Goal: Information Seeking & Learning: Compare options

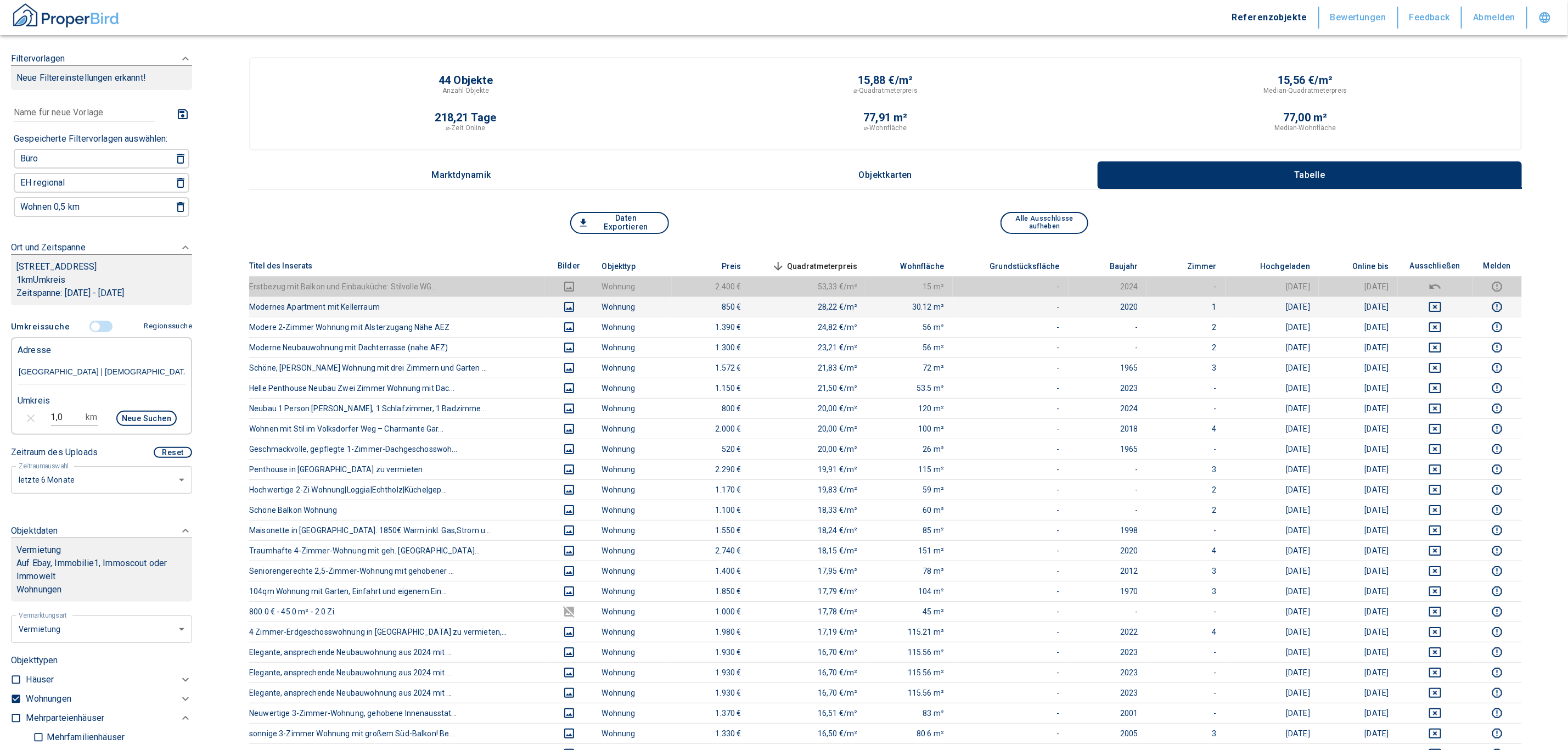
scroll to position [124, 0]
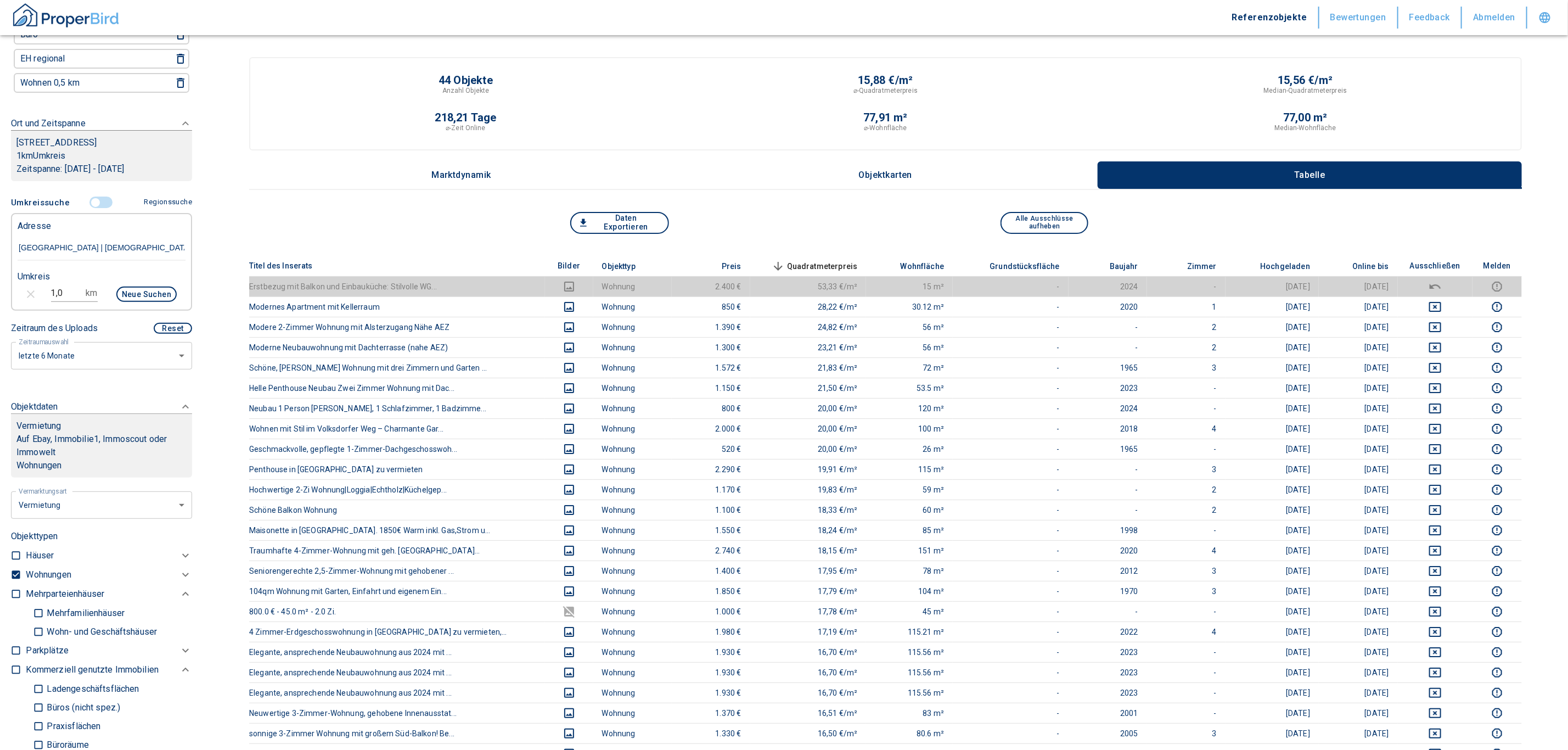
drag, startPoint x: 108, startPoint y: 247, endPoint x: -8, endPoint y: 234, distance: 116.7
paste input "Aichach | [STREET_ADDRESS]"
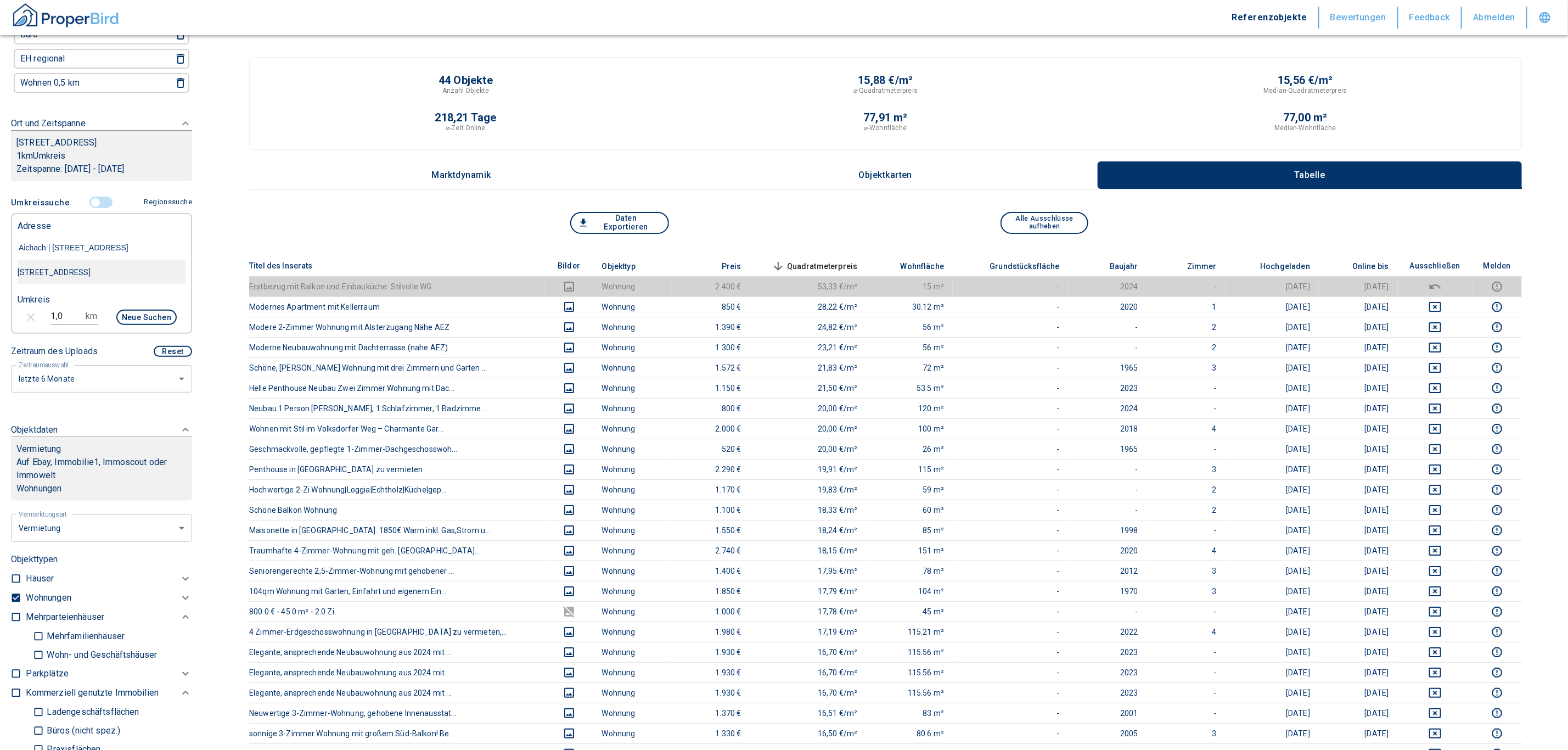
click at [113, 273] on div "[STREET_ADDRESS]" at bounding box center [101, 272] width 168 height 23
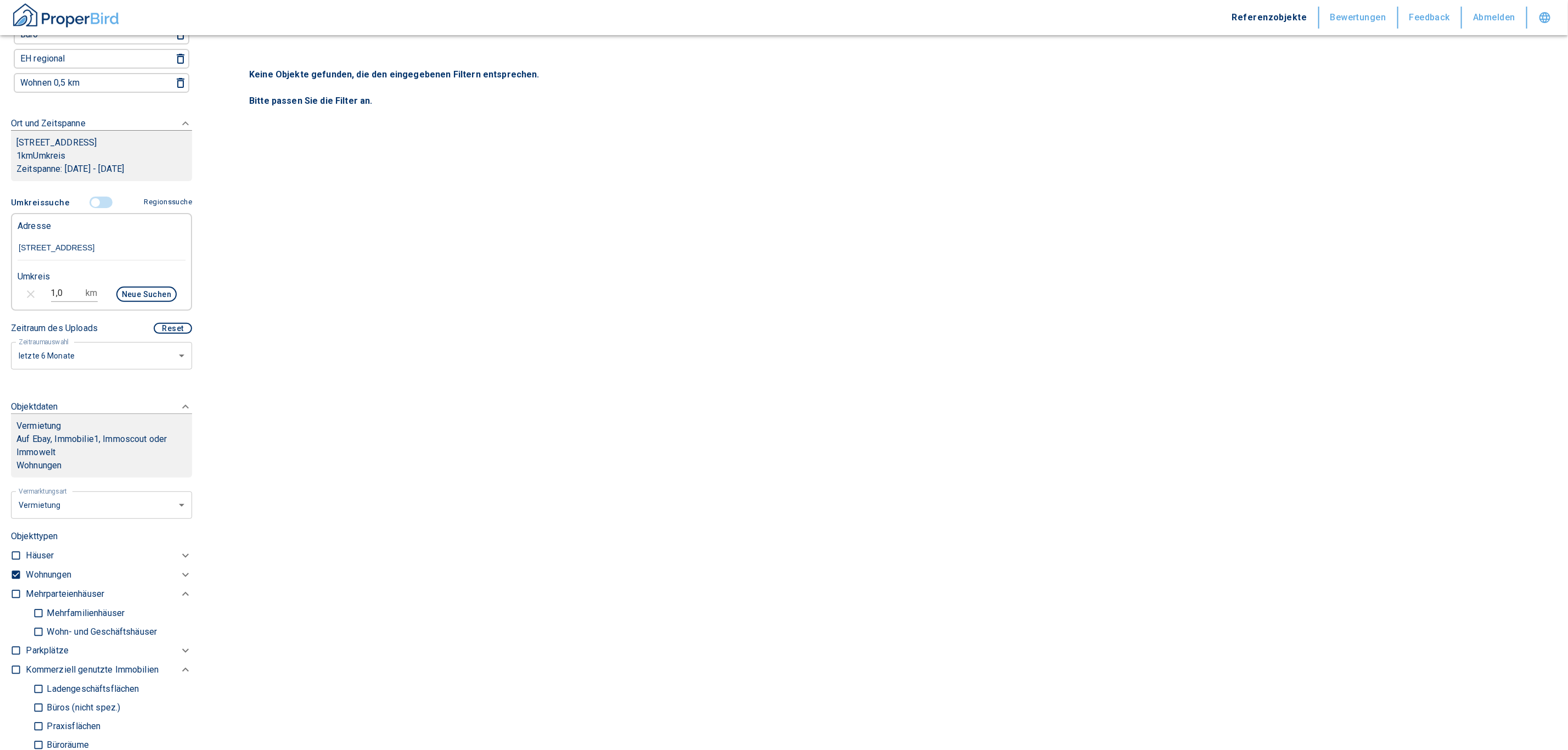
type input "[STREET_ADDRESS]"
click at [12, 572] on input "checkbox" at bounding box center [15, 575] width 11 height 11
checkbox input "false"
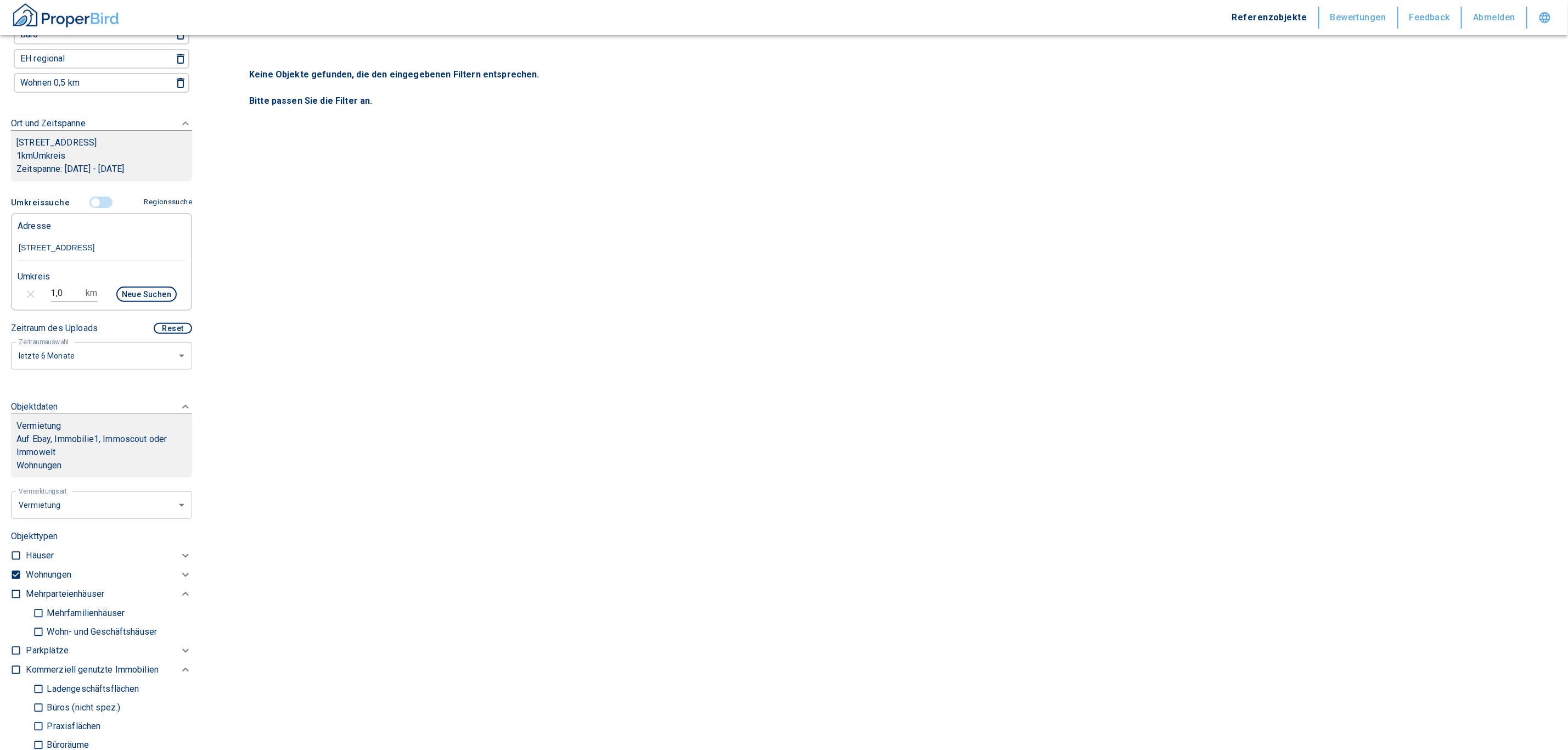
checkbox input "false"
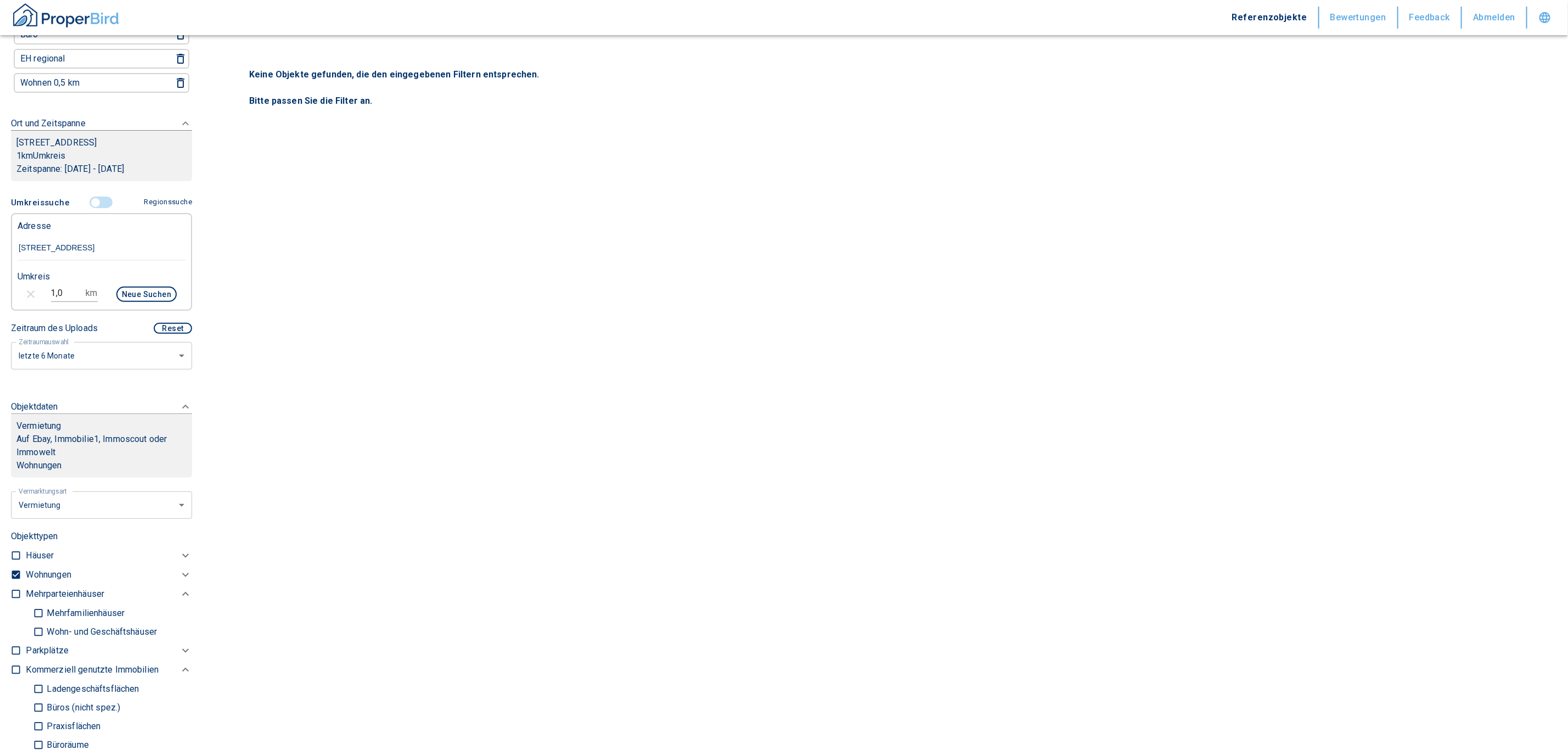
checkbox input "false"
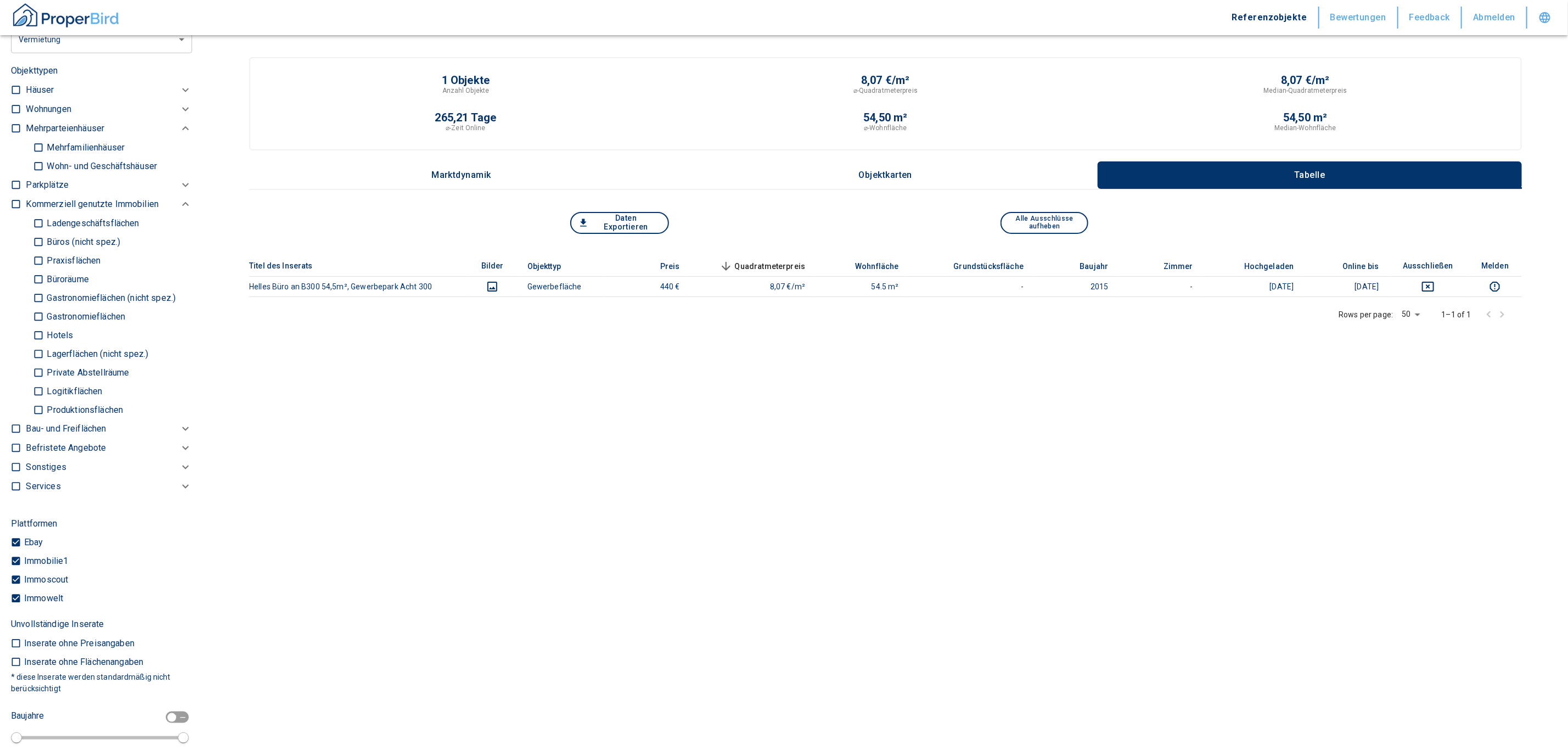
scroll to position [573, 0]
click at [37, 412] on input "Produktionsflächen" at bounding box center [38, 413] width 11 height 19
checkbox input "true"
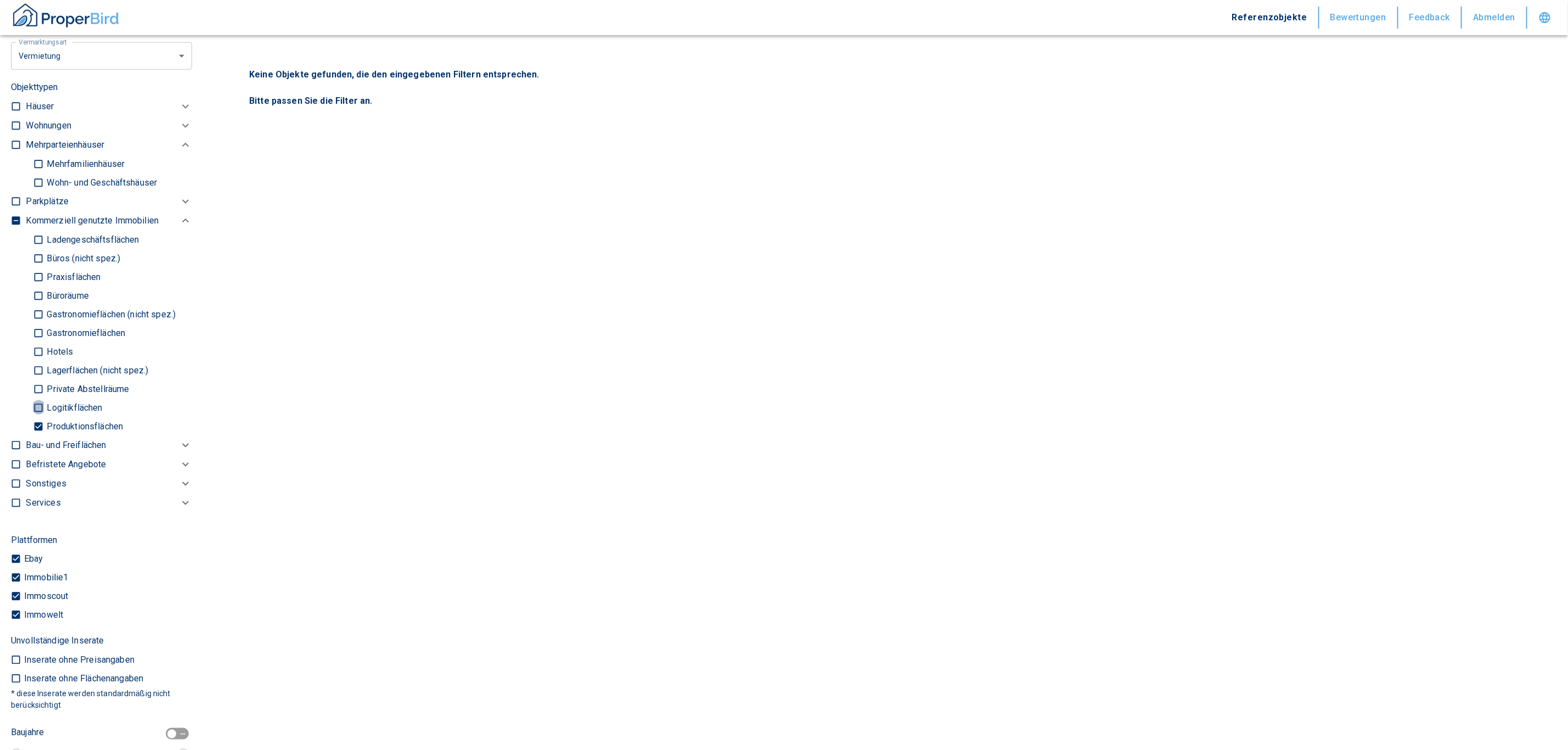
click at [37, 401] on input "Logitikflächen" at bounding box center [38, 408] width 11 height 19
checkbox input "true"
click at [42, 368] on input "Lagerflächen (nicht spez.)" at bounding box center [38, 371] width 11 height 19
checkbox input "true"
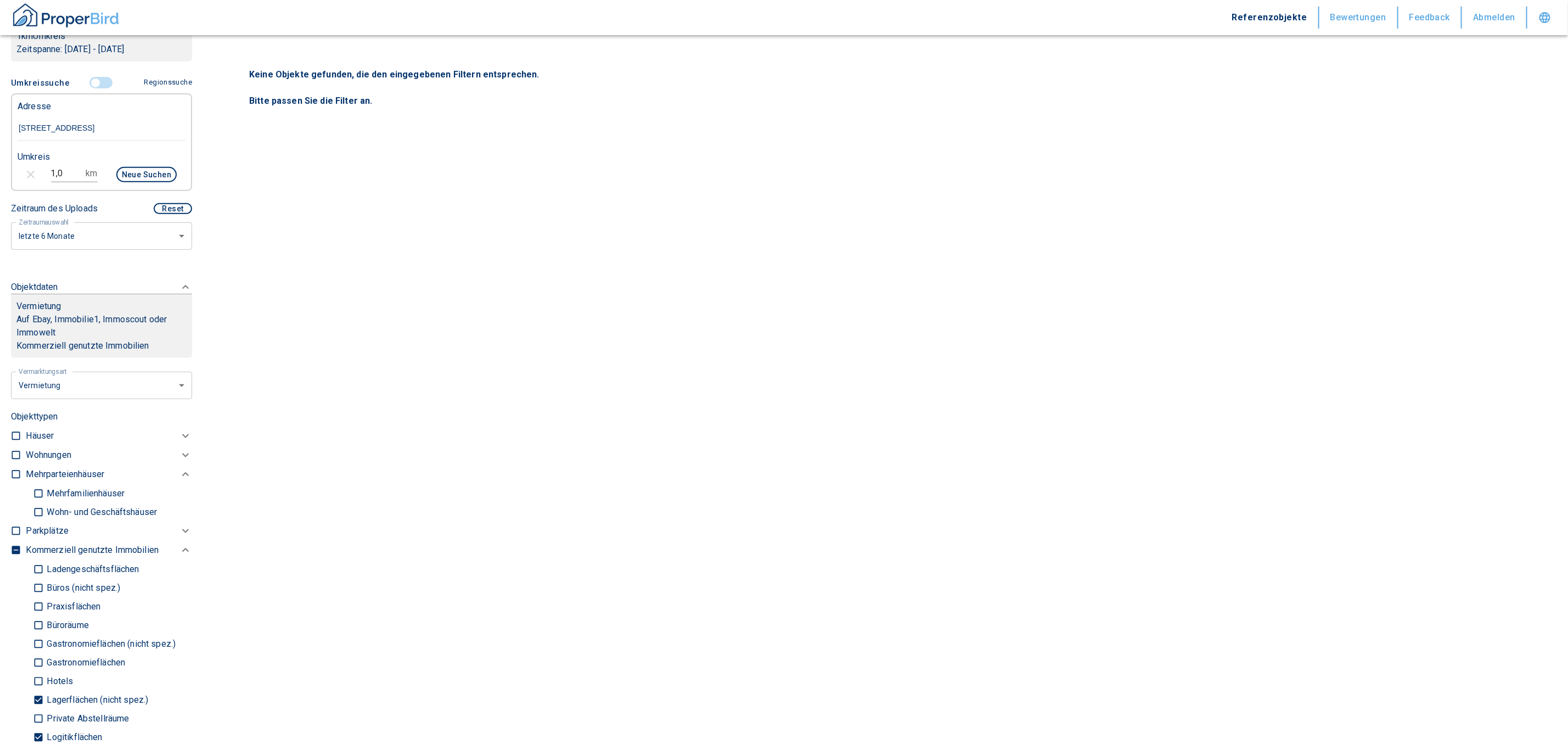
click at [152, 122] on input "[STREET_ADDRESS]" at bounding box center [101, 128] width 168 height 25
drag, startPoint x: 81, startPoint y: 168, endPoint x: -34, endPoint y: 179, distance: 115.5
click at [0, 179] on html "Referenzobjekte Bewertungen Feedback Abmelden Filtervorlagen Neue Filtereinstel…" at bounding box center [784, 375] width 1568 height 750
click at [91, 181] on div "1,0 km" at bounding box center [79, 176] width 56 height 26
click at [71, 173] on input "1,0" at bounding box center [67, 174] width 31 height 18
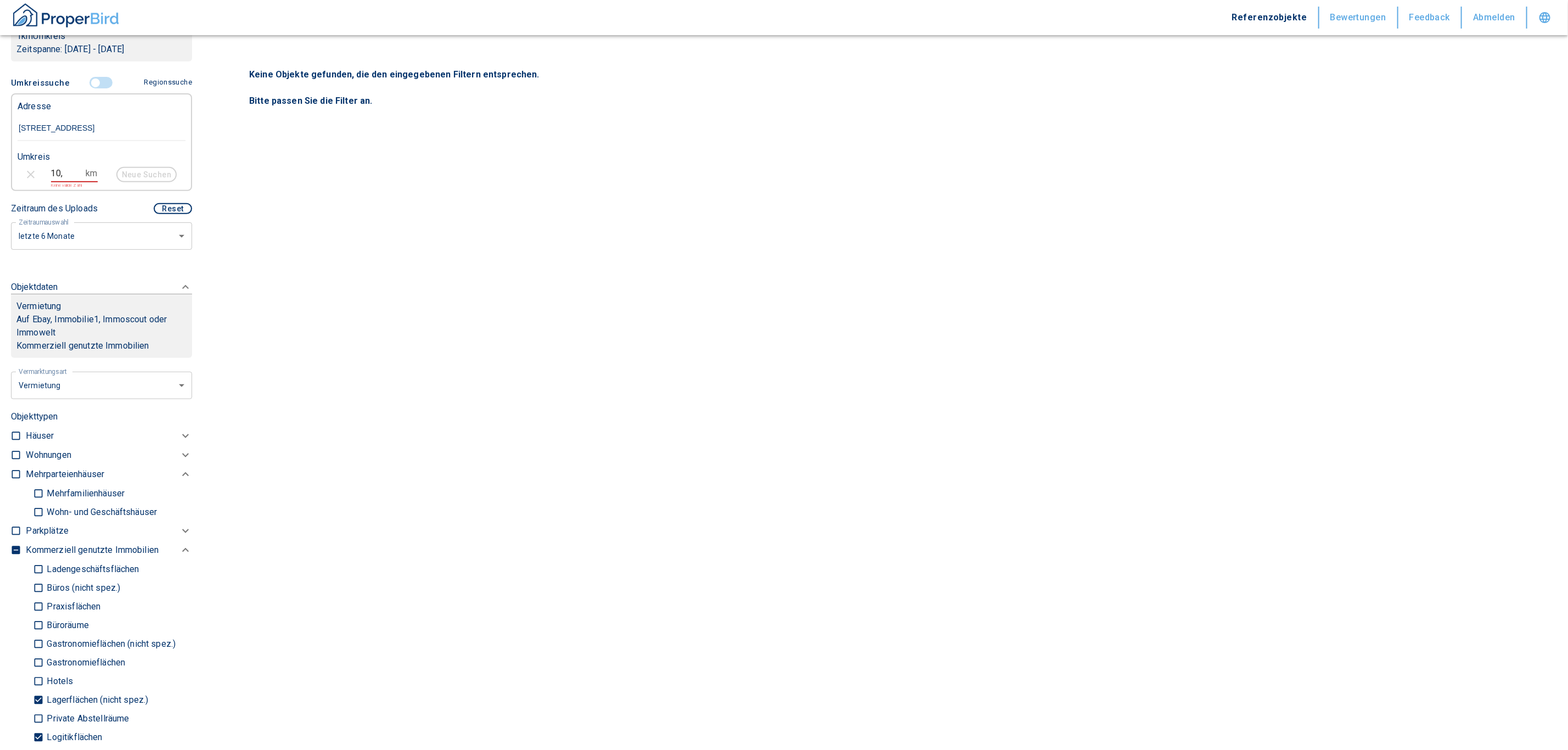
type input "10,0"
click at [135, 170] on button "Neue Suchen" at bounding box center [146, 174] width 60 height 15
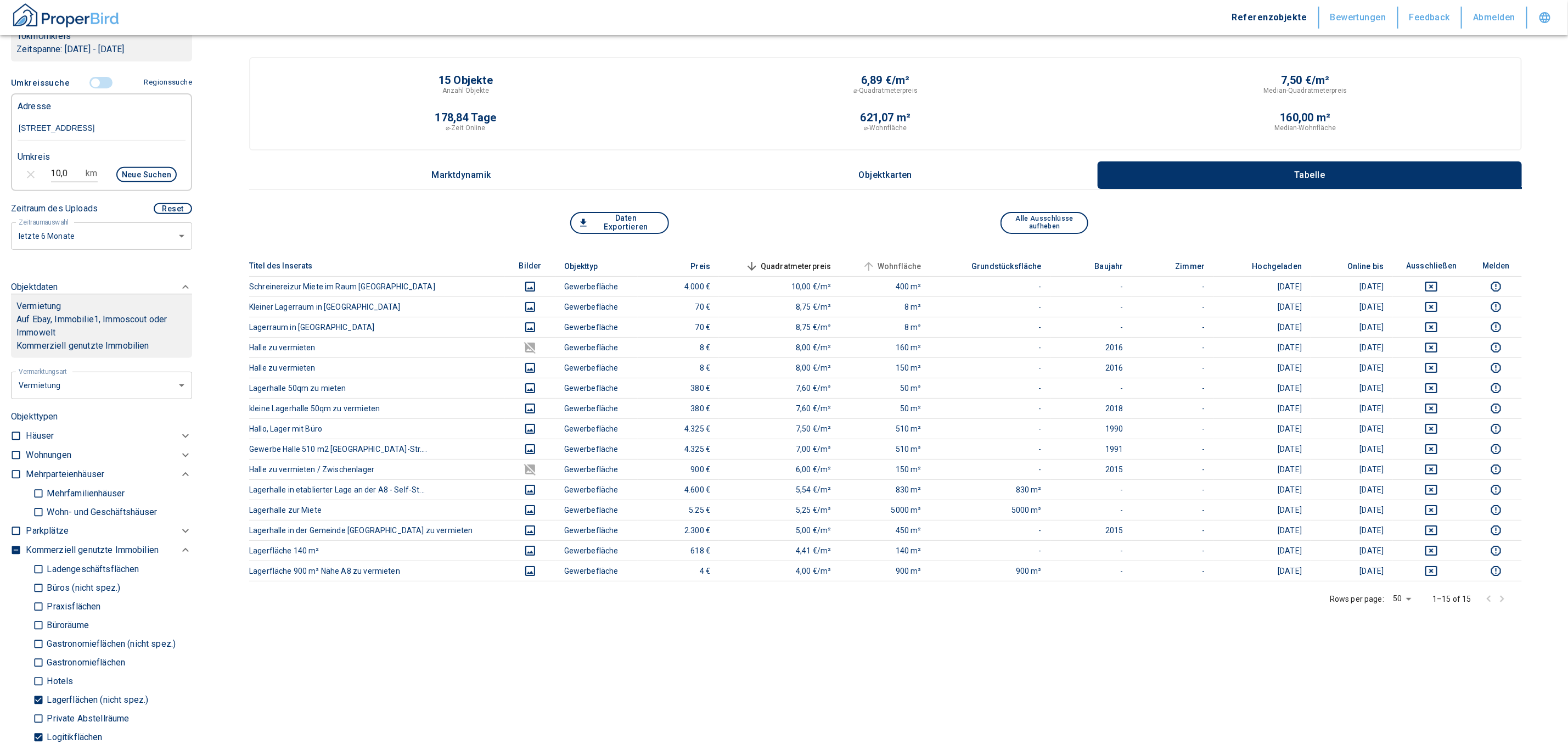
click at [906, 262] on span "Wohnfläche" at bounding box center [891, 267] width 61 height 13
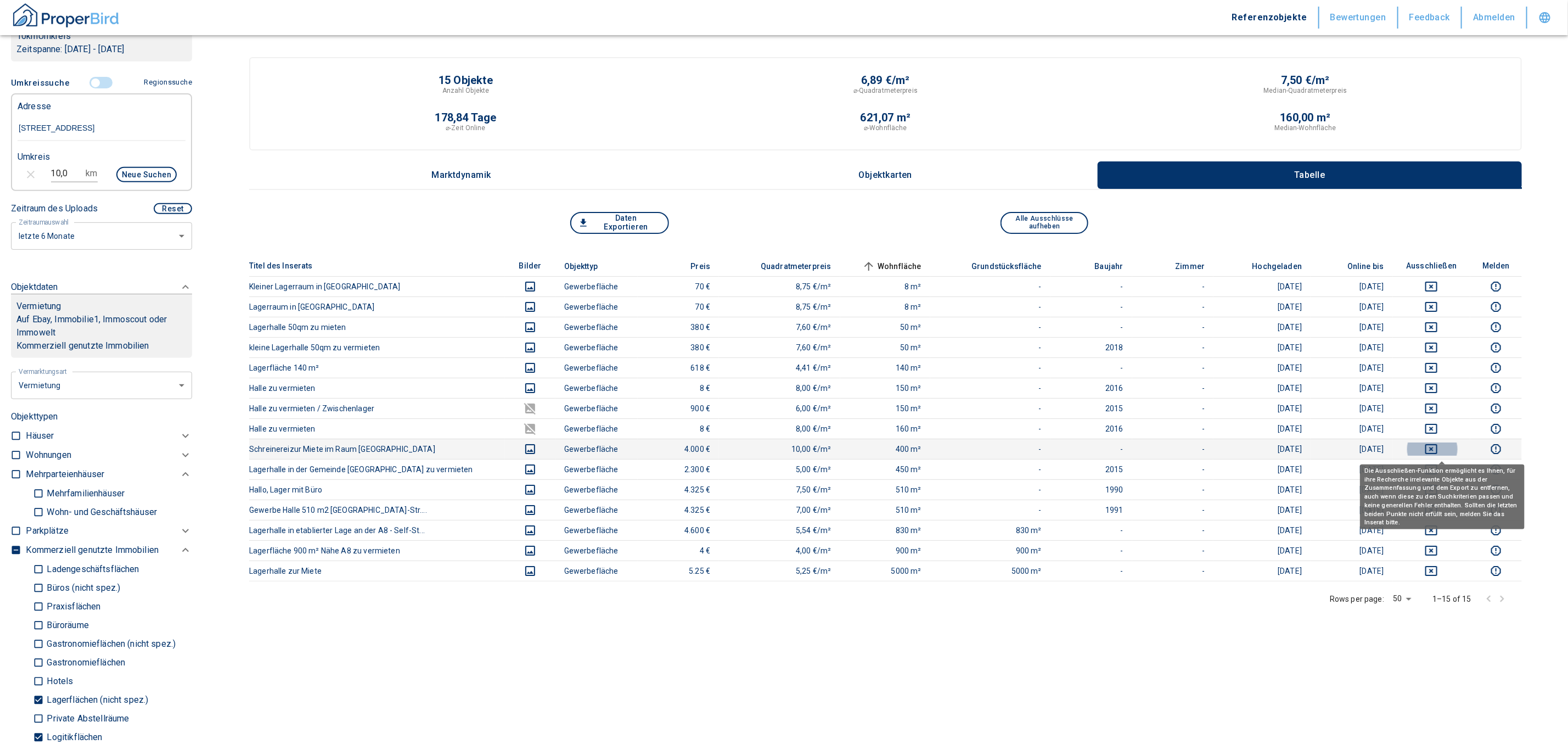
click at [1438, 445] on icon "deselect this listing" at bounding box center [1431, 449] width 12 height 10
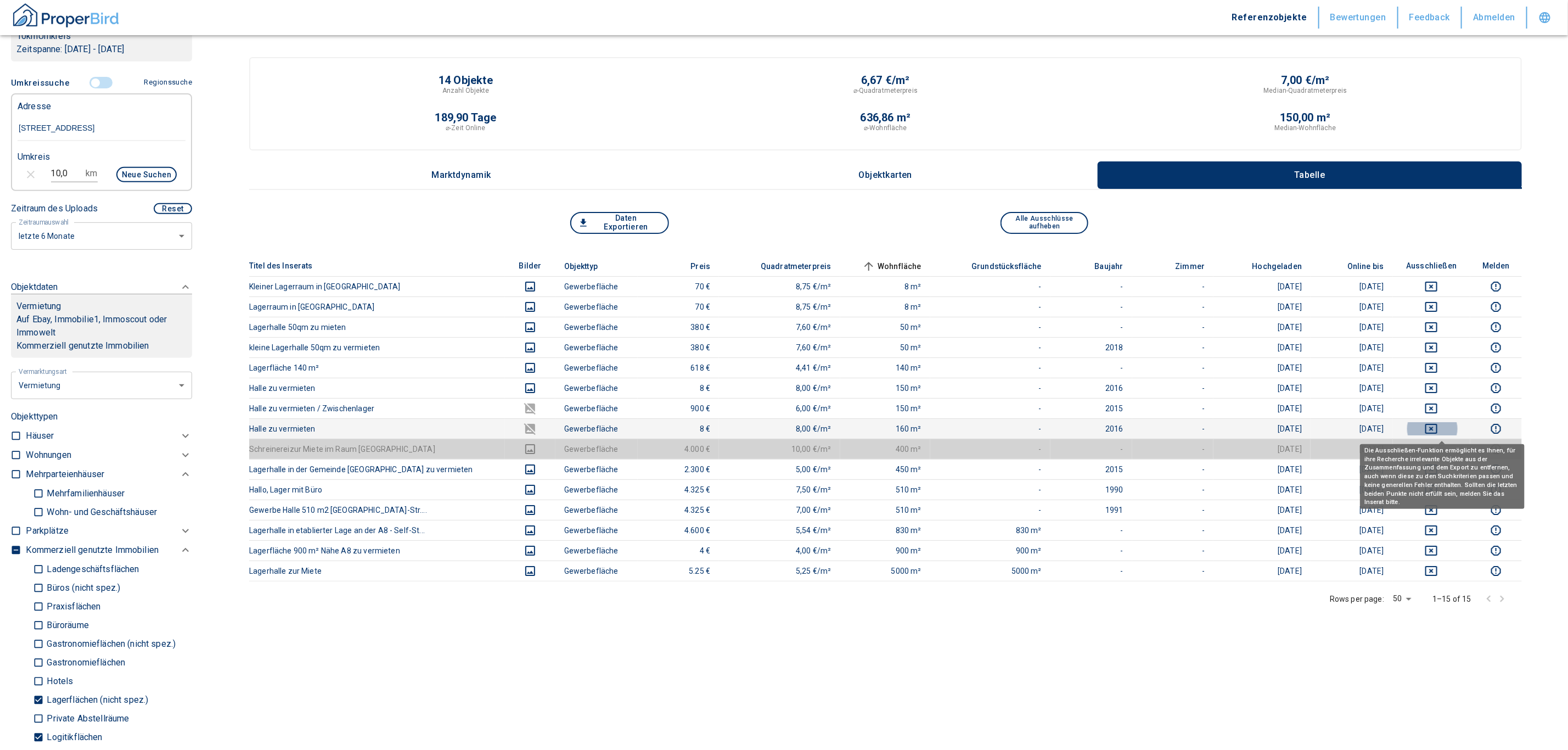
click at [1438, 428] on icon "deselect this listing" at bounding box center [1431, 429] width 13 height 13
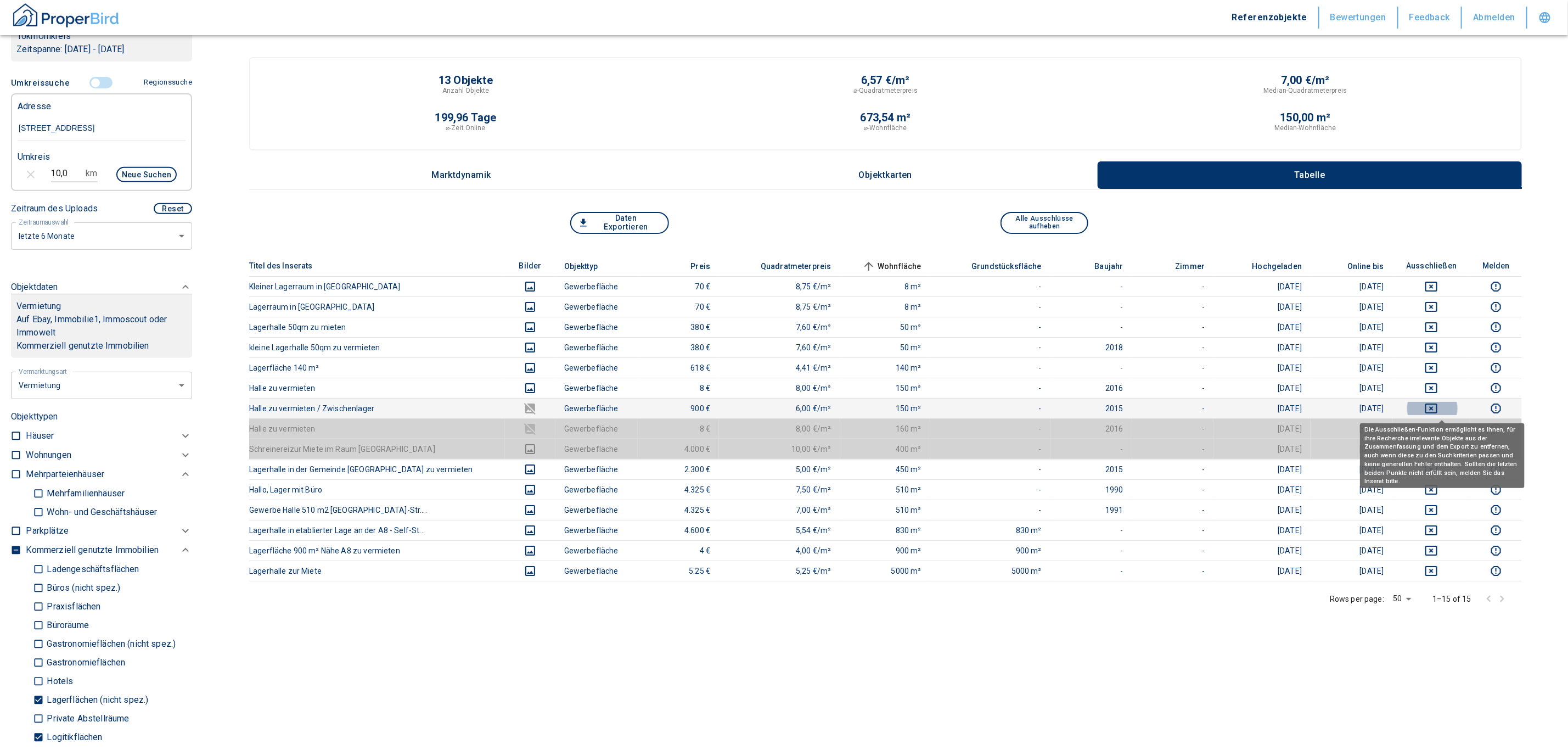
click at [1438, 409] on icon "deselect this listing" at bounding box center [1431, 409] width 13 height 13
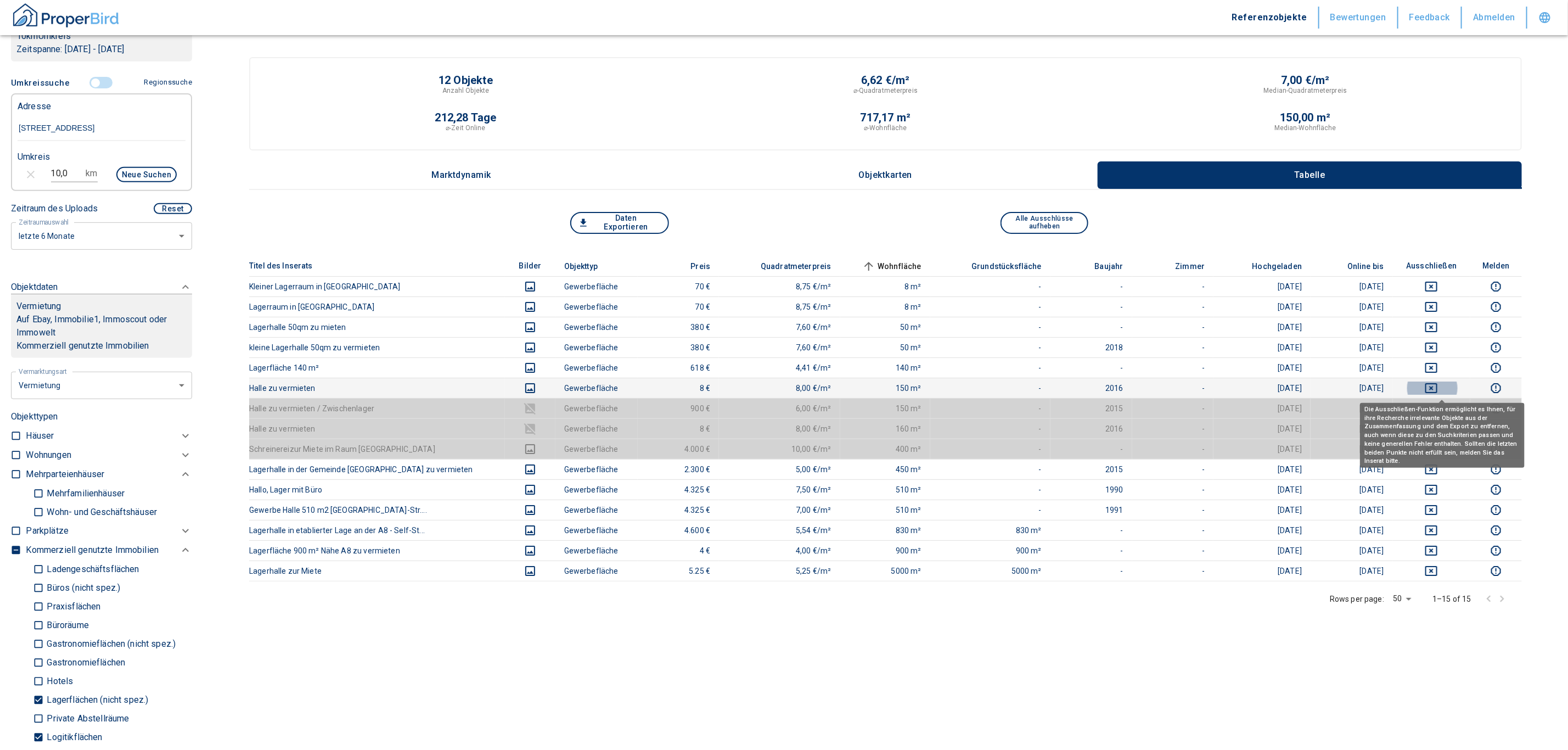
click at [1438, 387] on icon "deselect this listing" at bounding box center [1431, 388] width 13 height 13
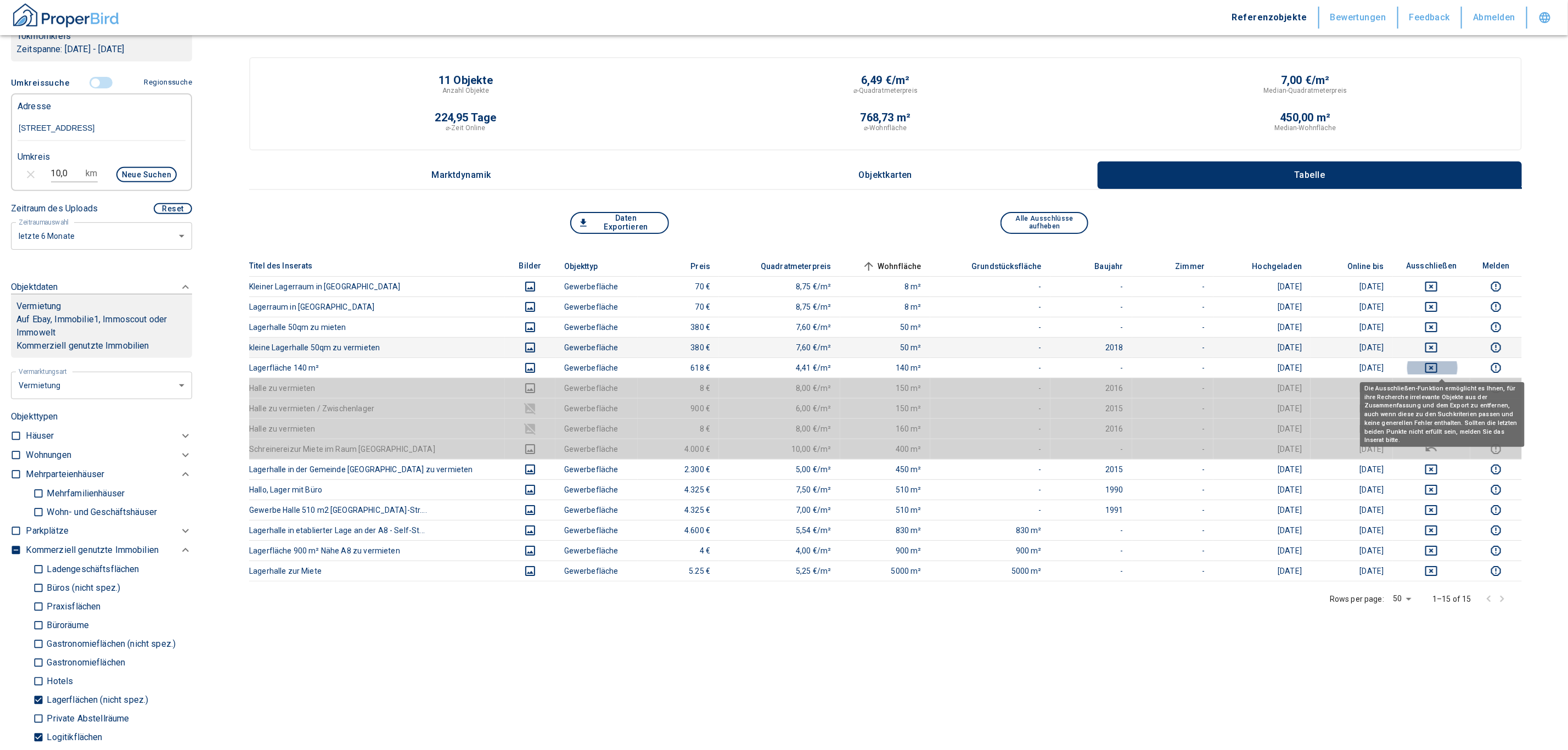
drag, startPoint x: 1438, startPoint y: 364, endPoint x: 1443, endPoint y: 356, distance: 9.4
click at [1438, 364] on icon "deselect this listing" at bounding box center [1431, 368] width 12 height 10
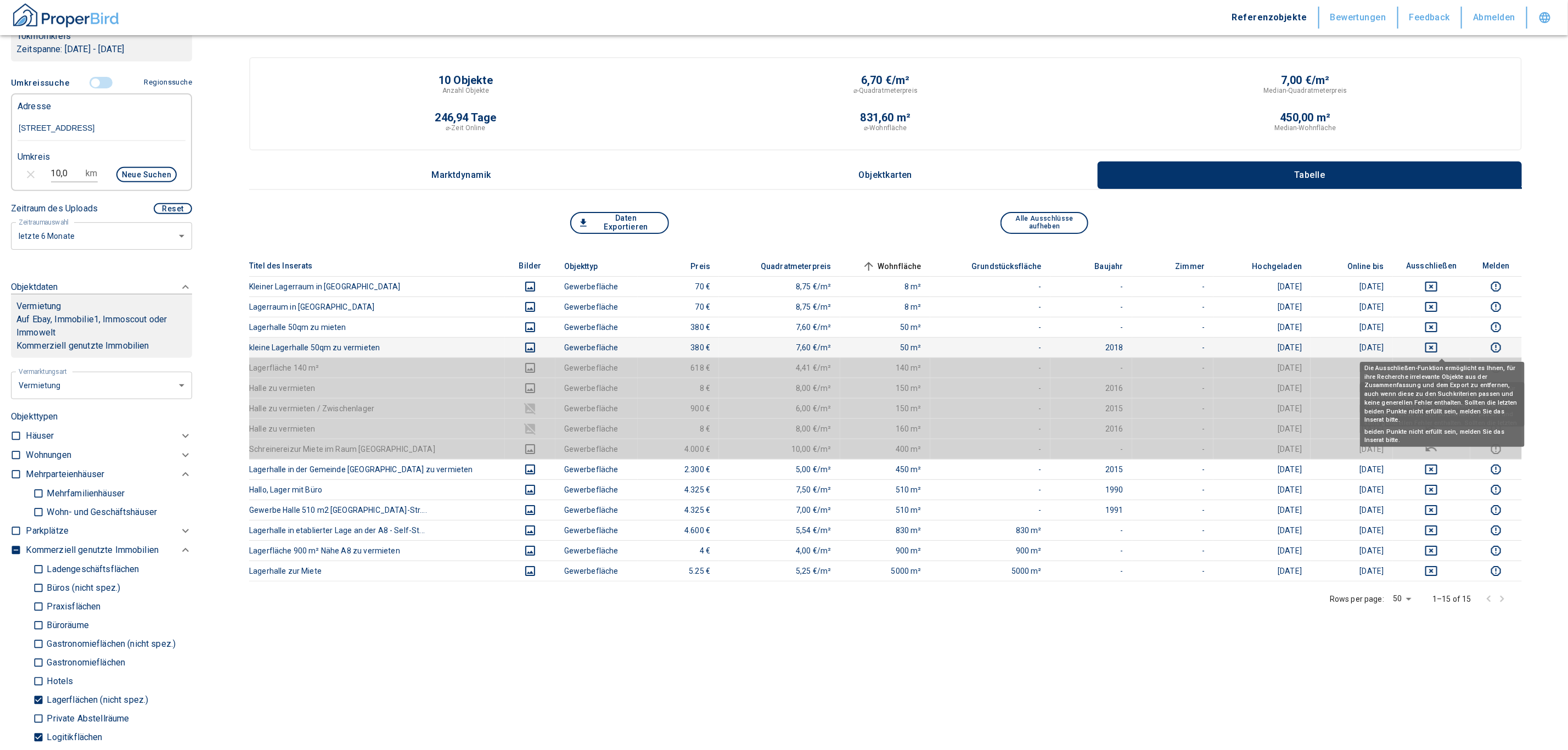
click at [1438, 343] on icon "deselect this listing" at bounding box center [1431, 347] width 12 height 10
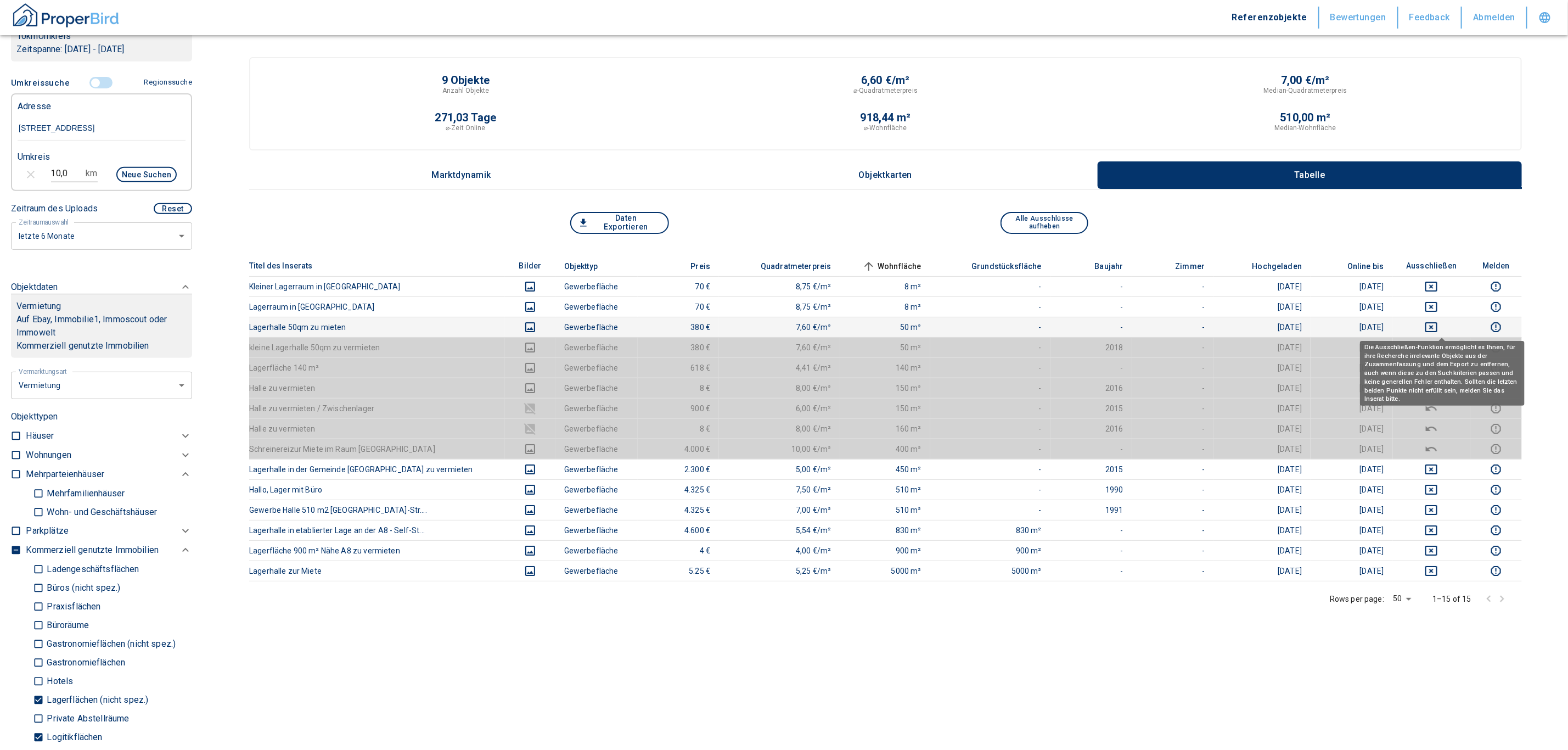
click at [1438, 325] on icon "deselect this listing" at bounding box center [1431, 327] width 13 height 13
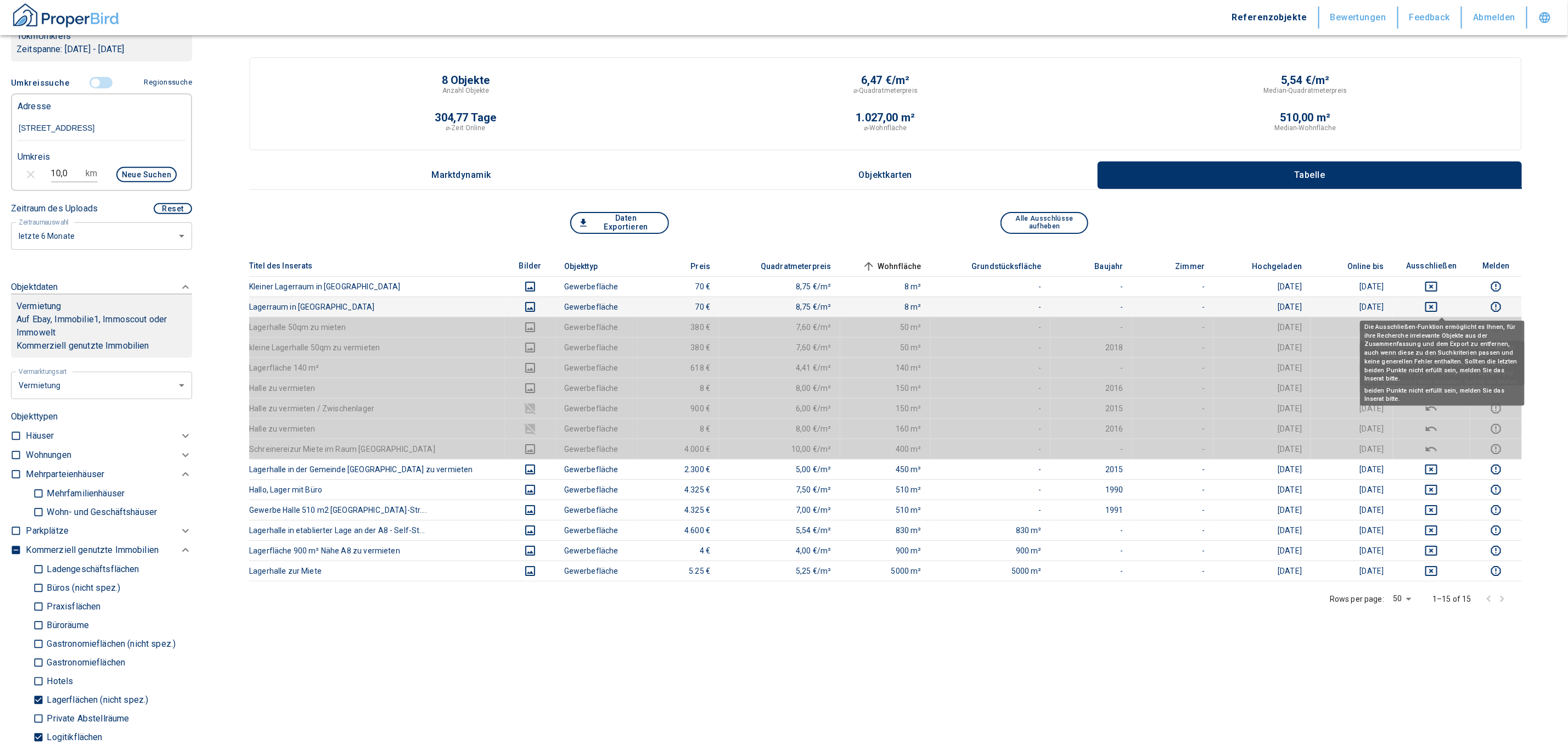
click at [1438, 304] on icon "deselect this listing" at bounding box center [1431, 307] width 13 height 13
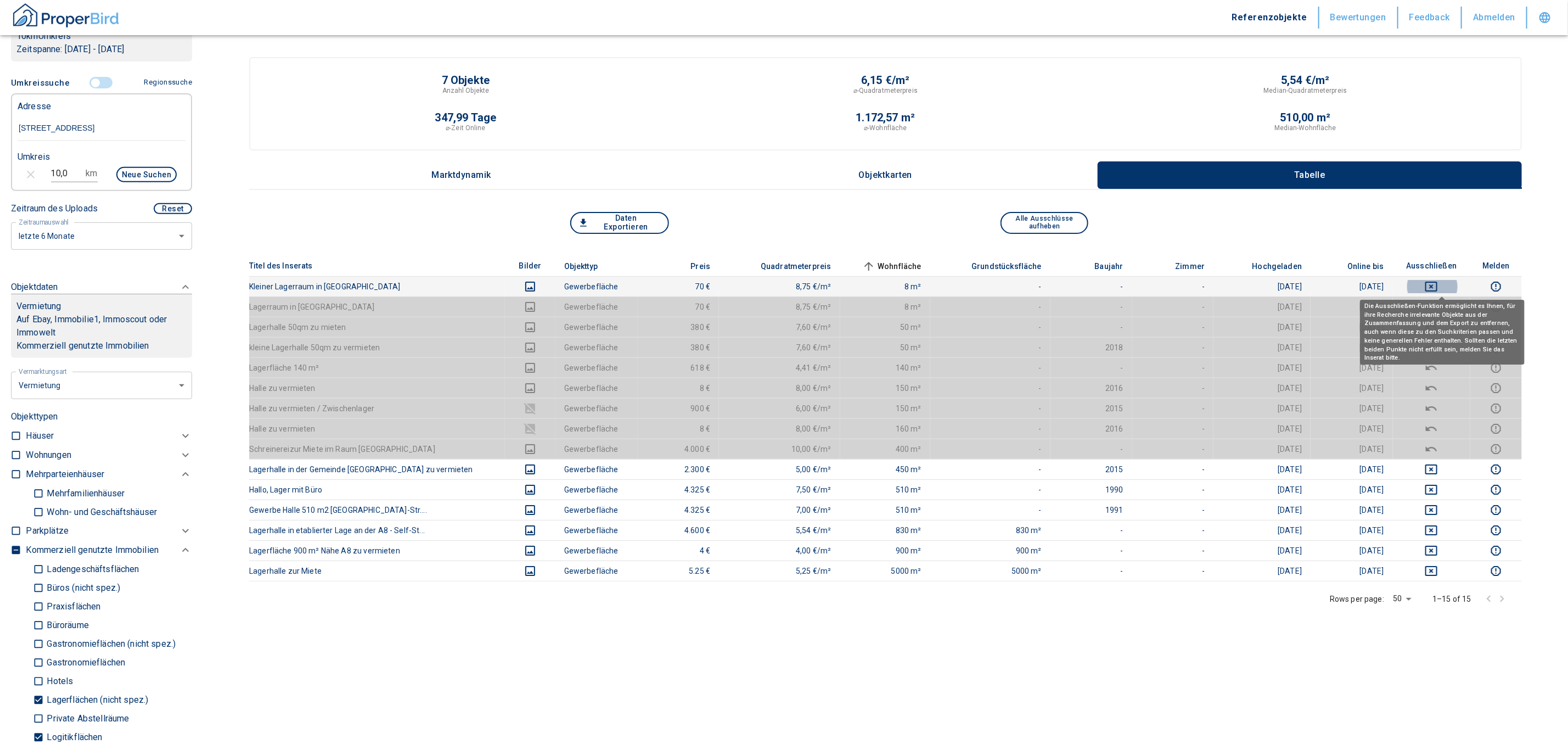
click at [1438, 283] on icon "deselect this listing" at bounding box center [1431, 286] width 13 height 13
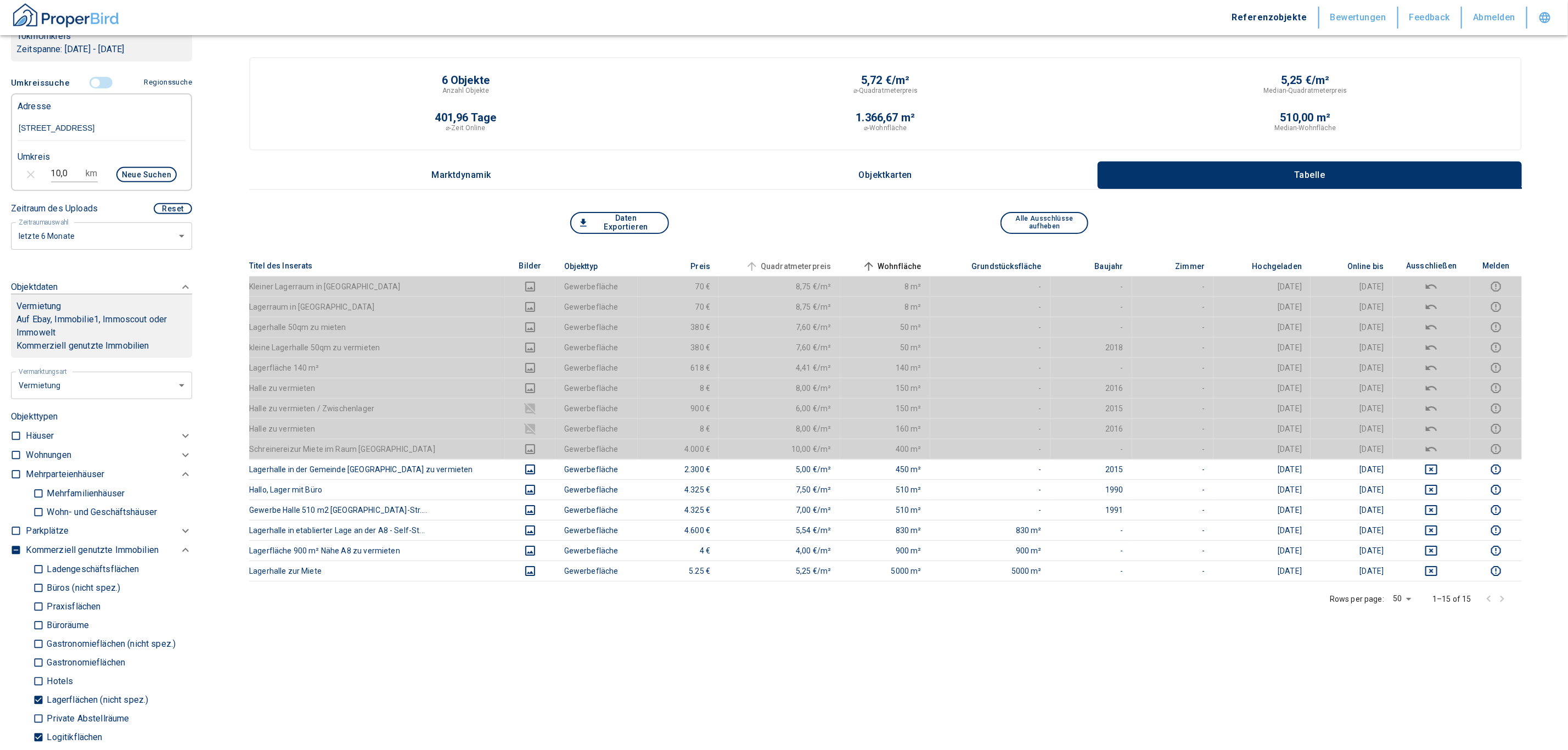
click at [799, 265] on span "Quadratmeterpreis" at bounding box center [787, 267] width 89 height 13
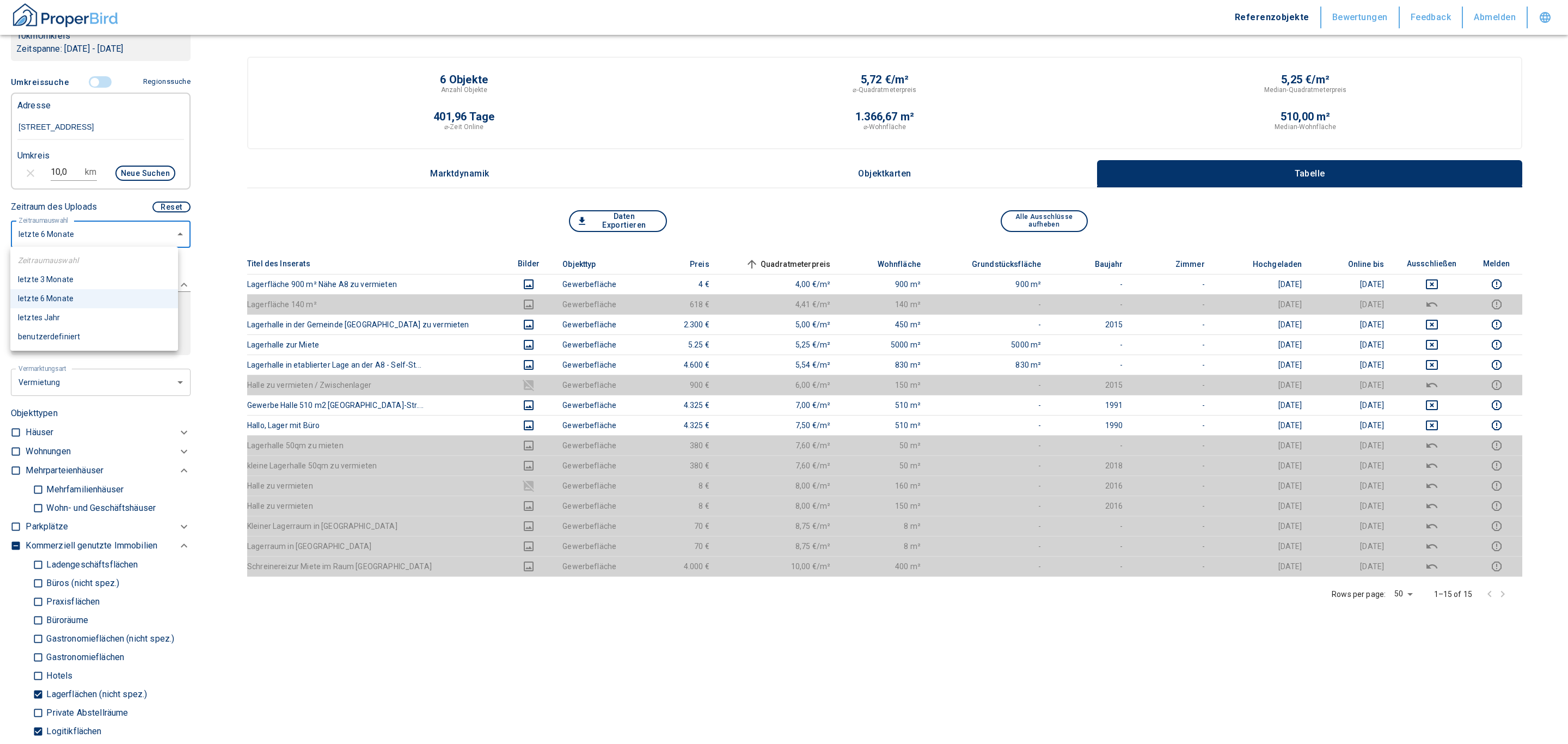
click at [84, 234] on body "Referenzobjekte Bewertungen Feedback Abmelden Filtervorlagen Neue Filtereinstel…" at bounding box center [784, 476] width 1568 height 952
click at [68, 316] on li "letztes Jahr" at bounding box center [94, 318] width 168 height 19
type input "12"
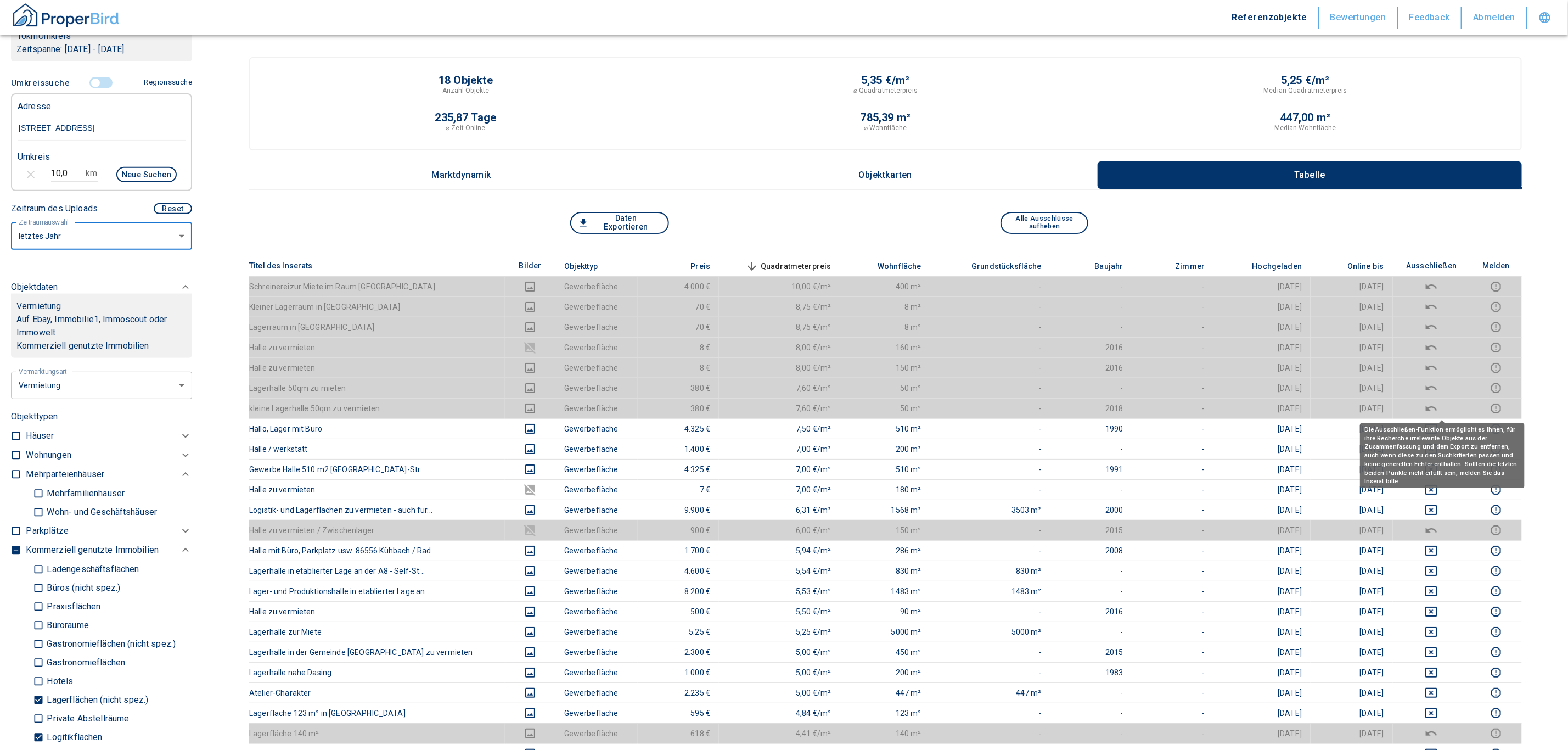
click at [1438, 411] on icon "deselect this listing" at bounding box center [1431, 409] width 13 height 13
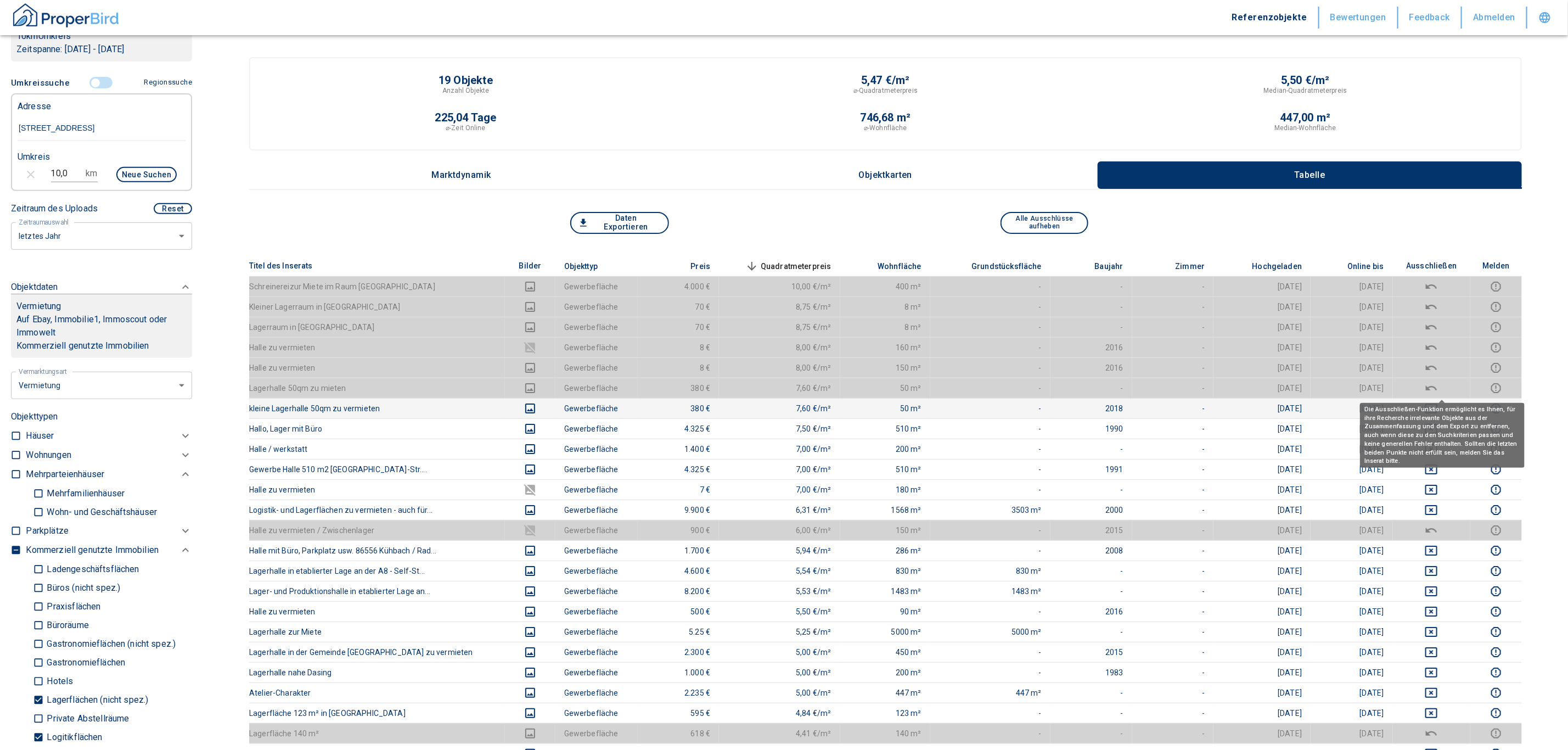
click at [1438, 385] on icon "deselect this listing" at bounding box center [1431, 388] width 13 height 13
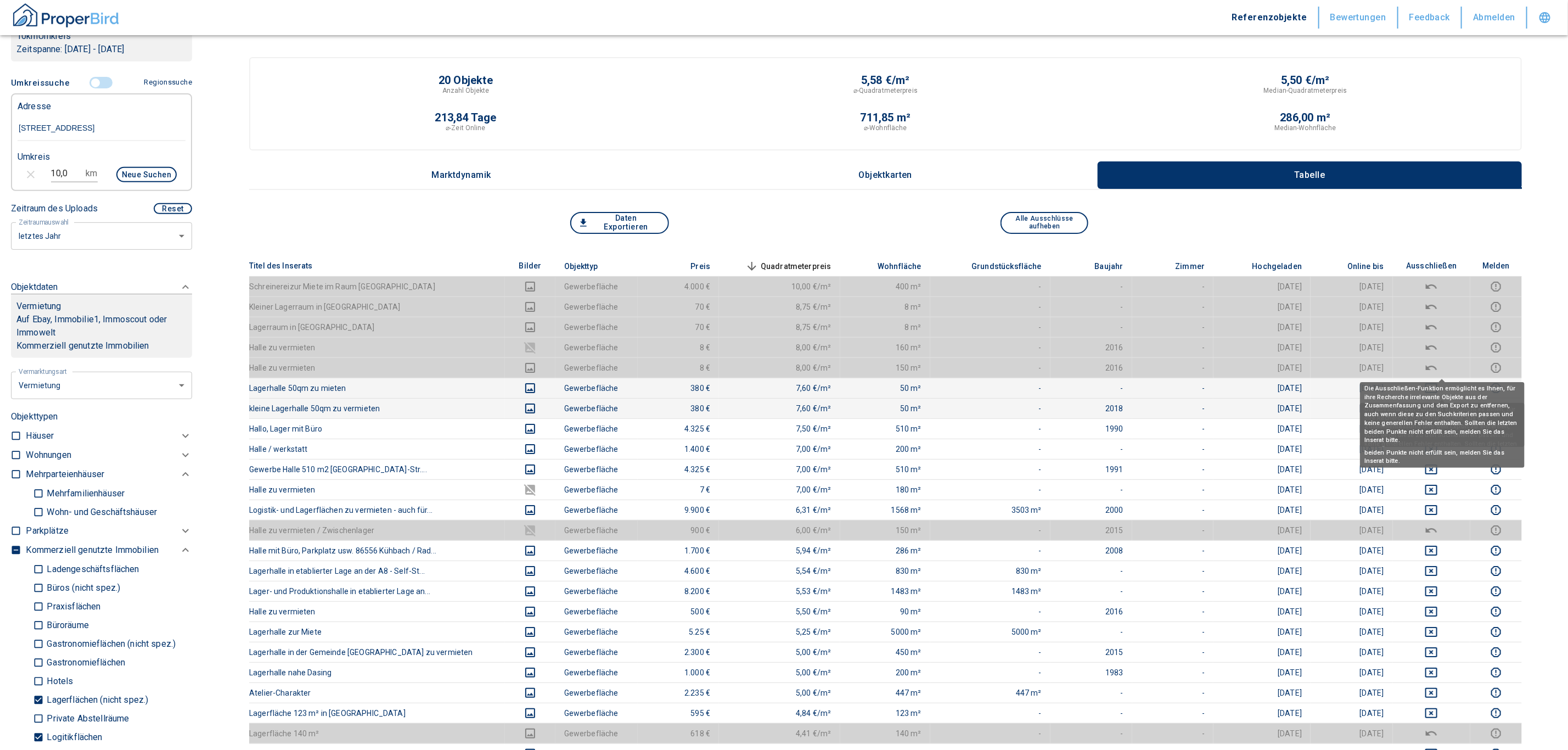
click at [1438, 365] on icon "deselect this listing" at bounding box center [1431, 368] width 13 height 13
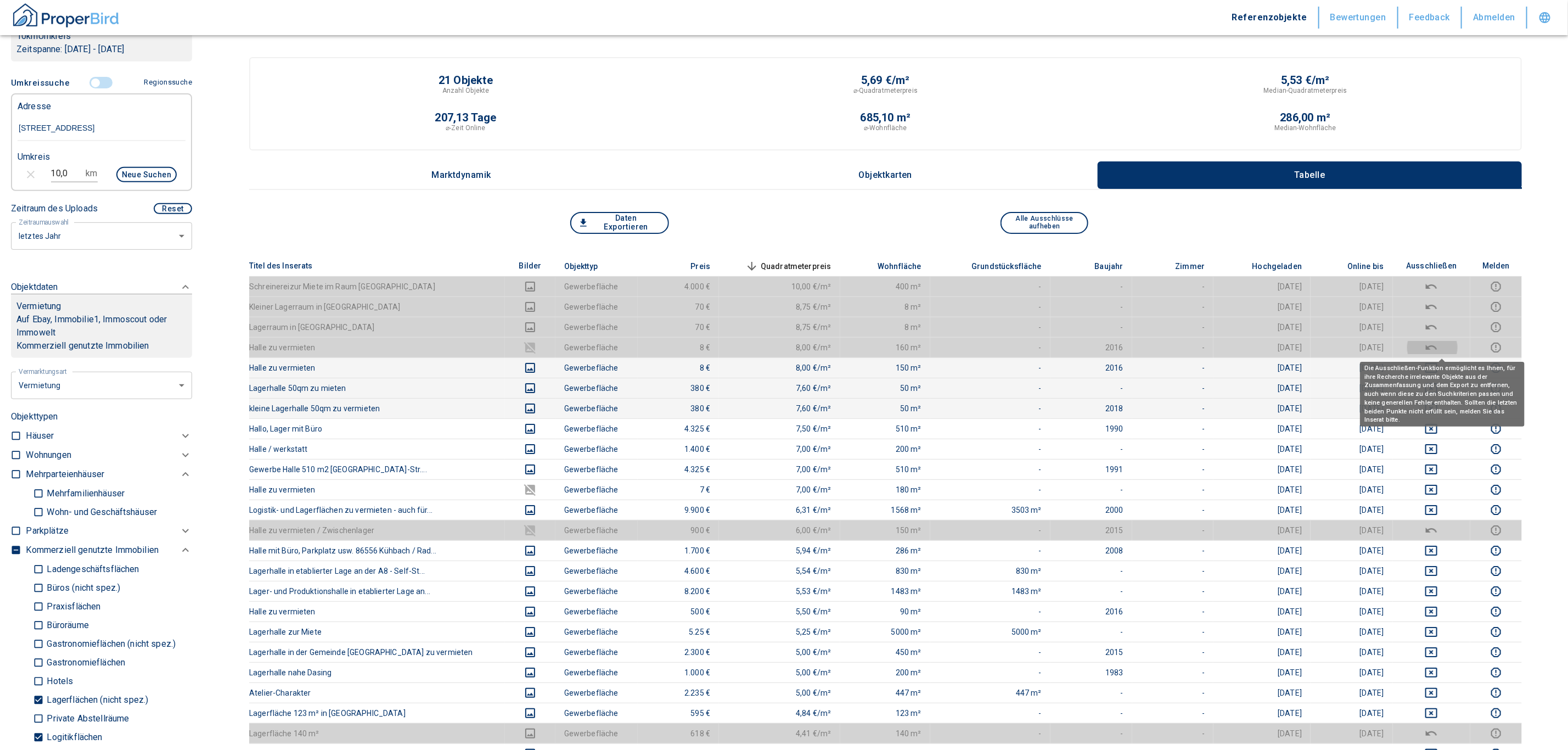
click at [1438, 348] on icon "deselect this listing" at bounding box center [1431, 348] width 13 height 13
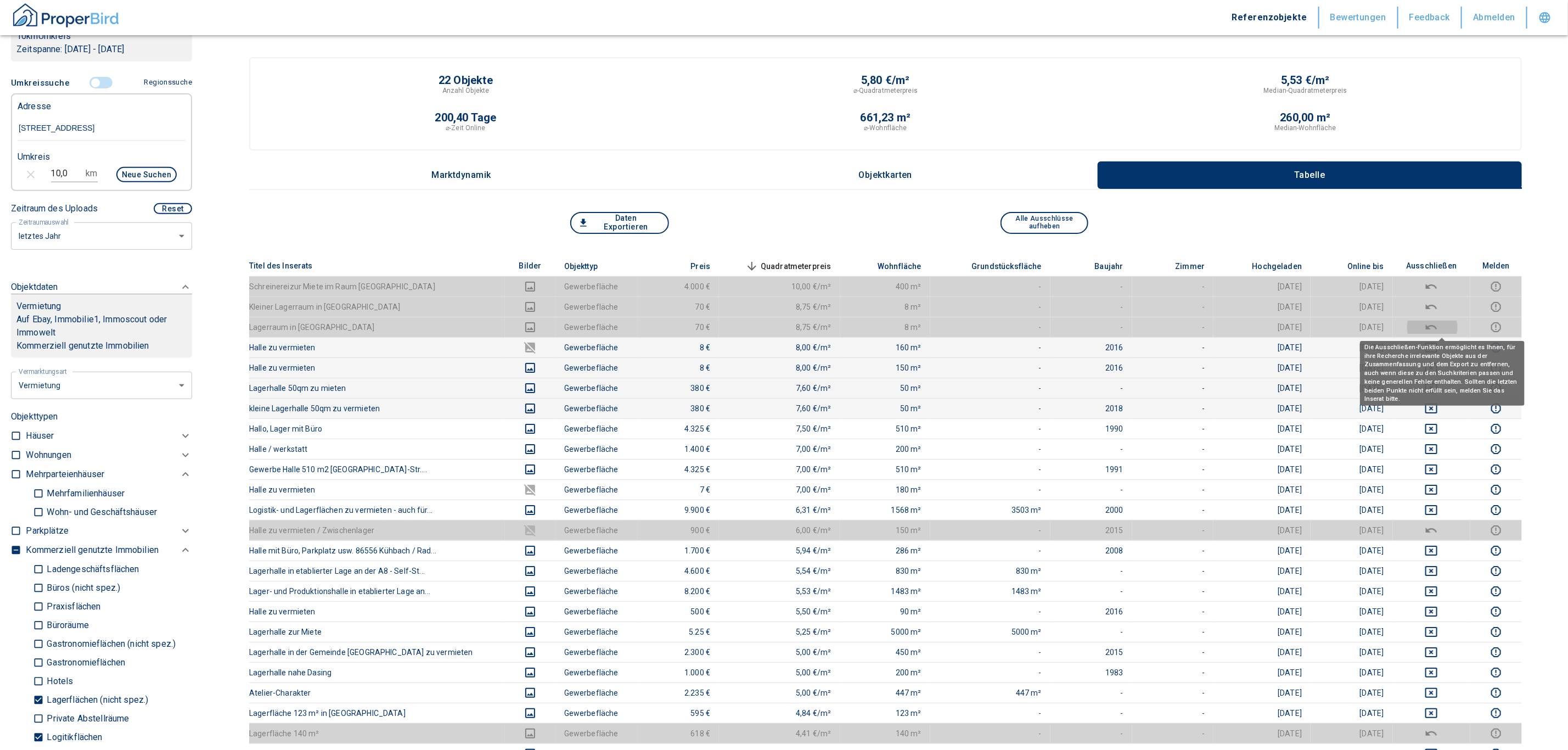
click at [1438, 327] on icon "deselect this listing" at bounding box center [1431, 327] width 13 height 13
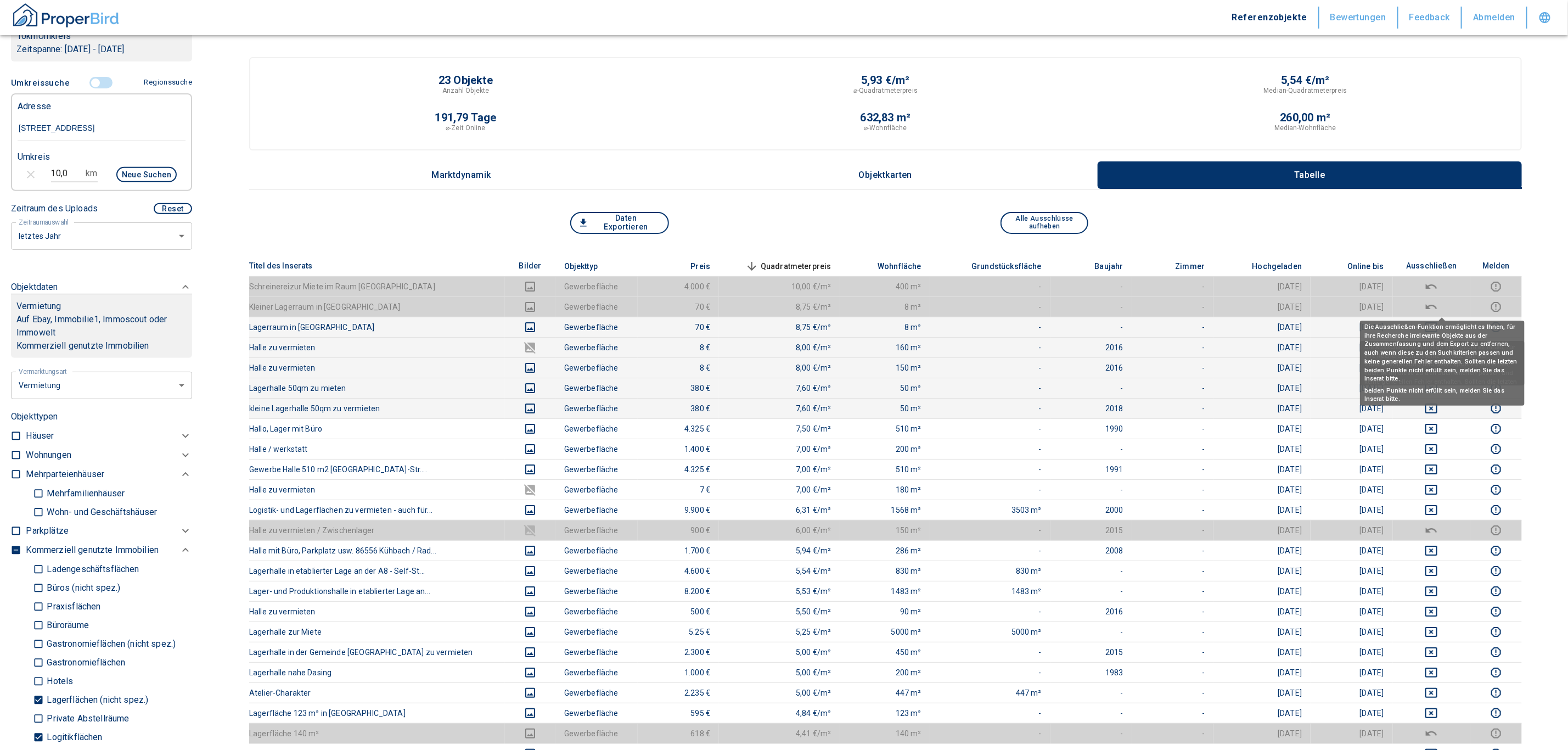
click at [1438, 306] on icon "deselect this listing" at bounding box center [1431, 307] width 13 height 13
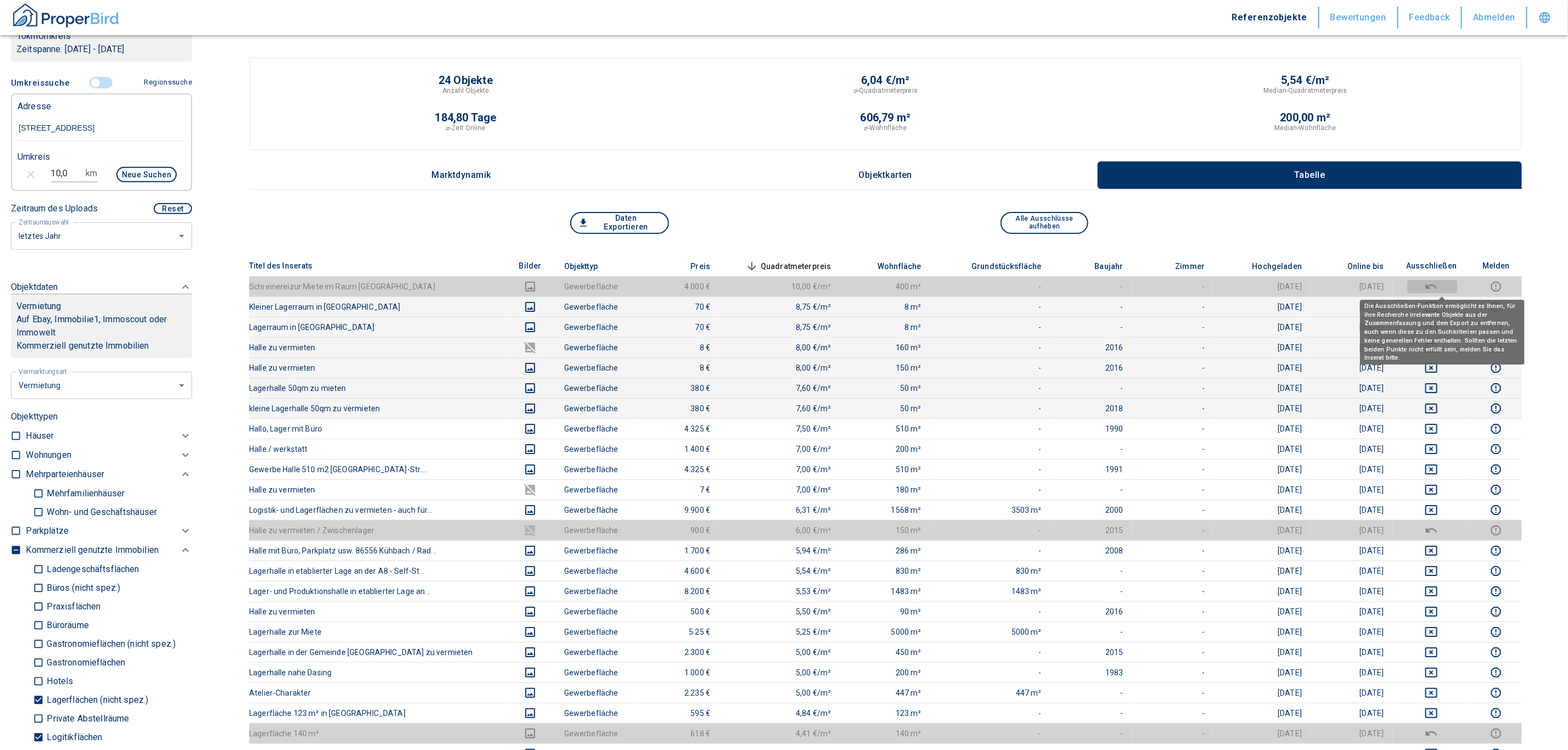
click at [1437, 287] on icon "deselect this listing" at bounding box center [1431, 286] width 11 height 5
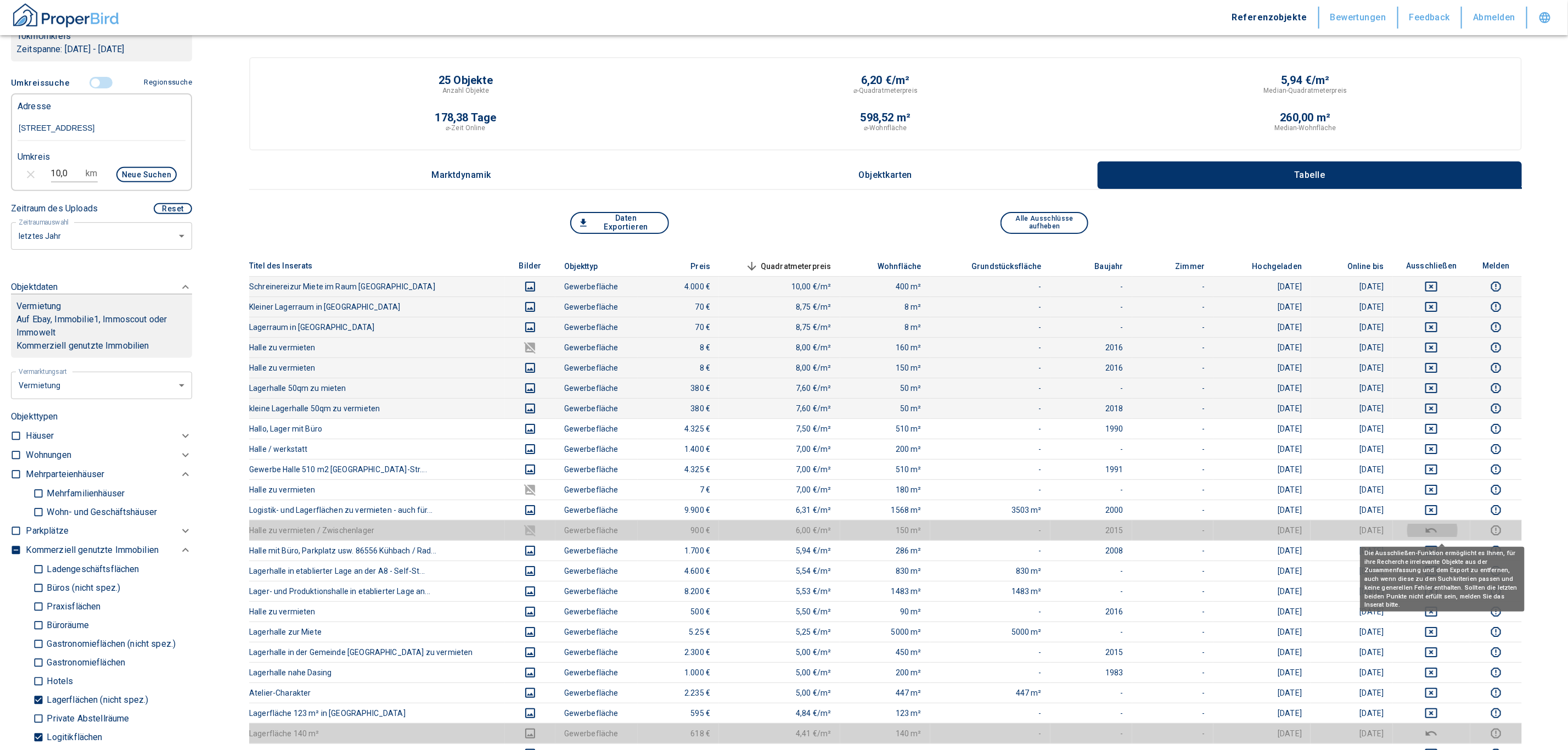
click at [1438, 530] on icon "deselect this listing" at bounding box center [1431, 530] width 13 height 13
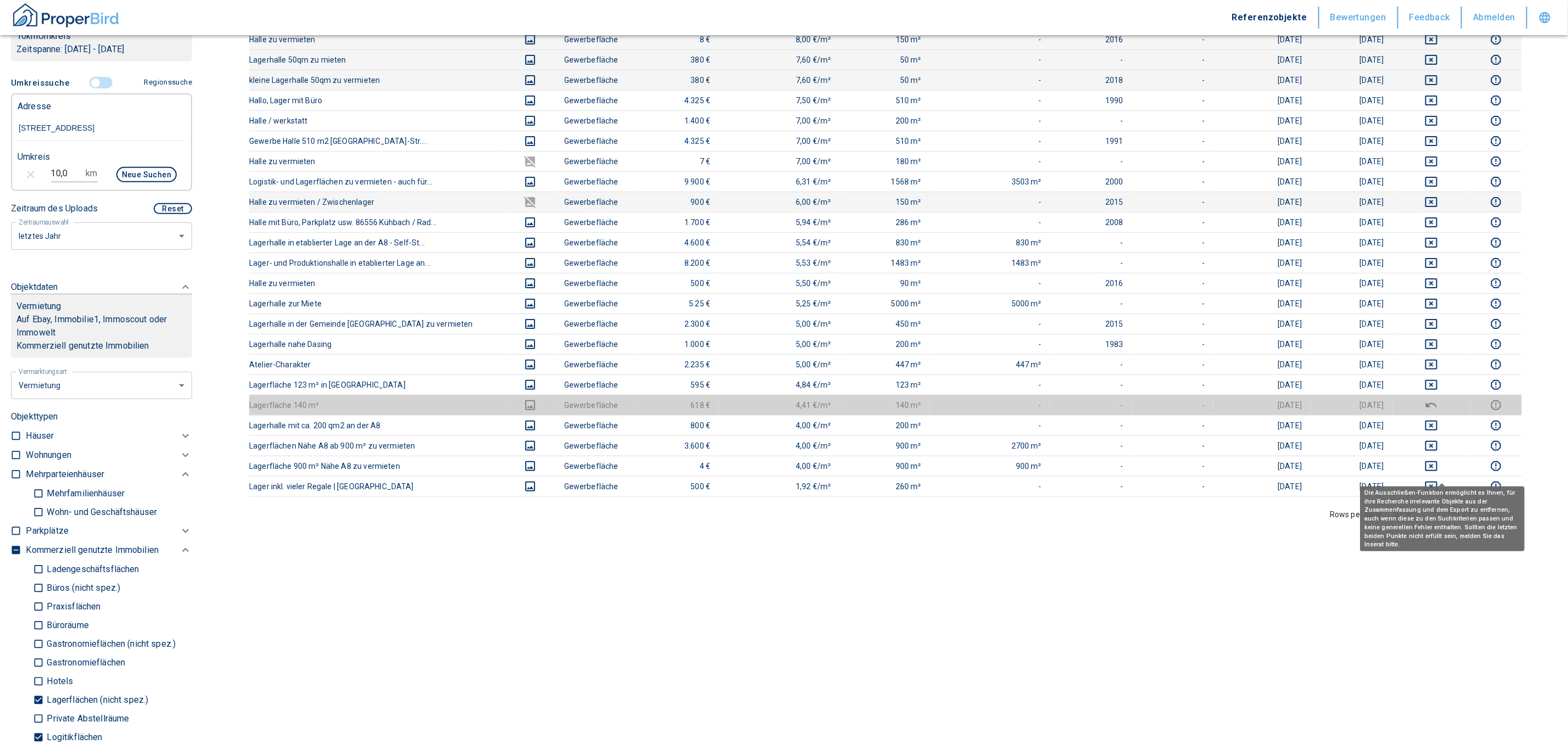
scroll to position [330, 0]
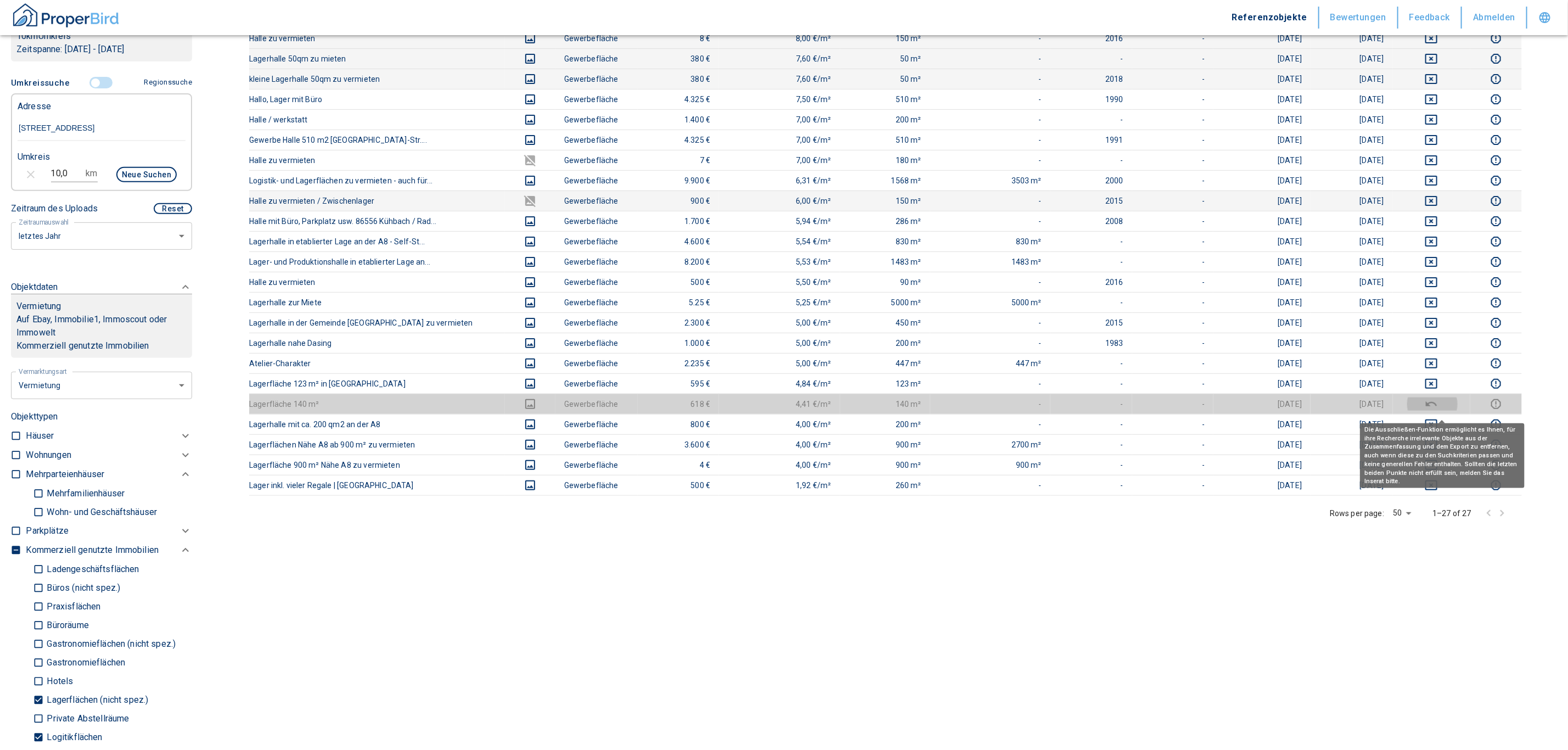
click at [1449, 406] on button "deselect this listing" at bounding box center [1432, 404] width 60 height 13
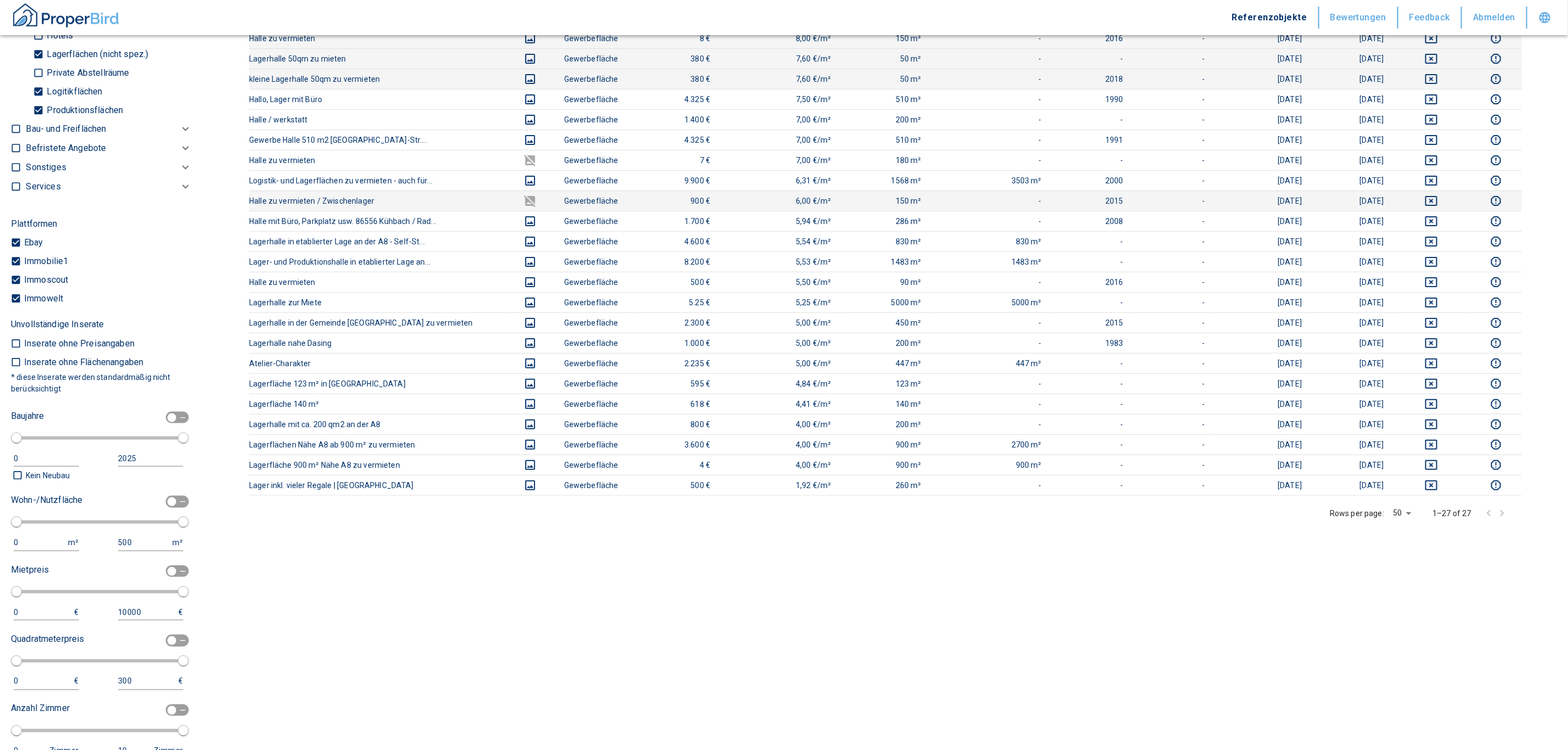
scroll to position [892, 0]
drag, startPoint x: 152, startPoint y: 502, endPoint x: 122, endPoint y: 526, distance: 38.4
click at [155, 502] on input "checkbox" at bounding box center [171, 500] width 33 height 12
checkbox input "true"
type input "50"
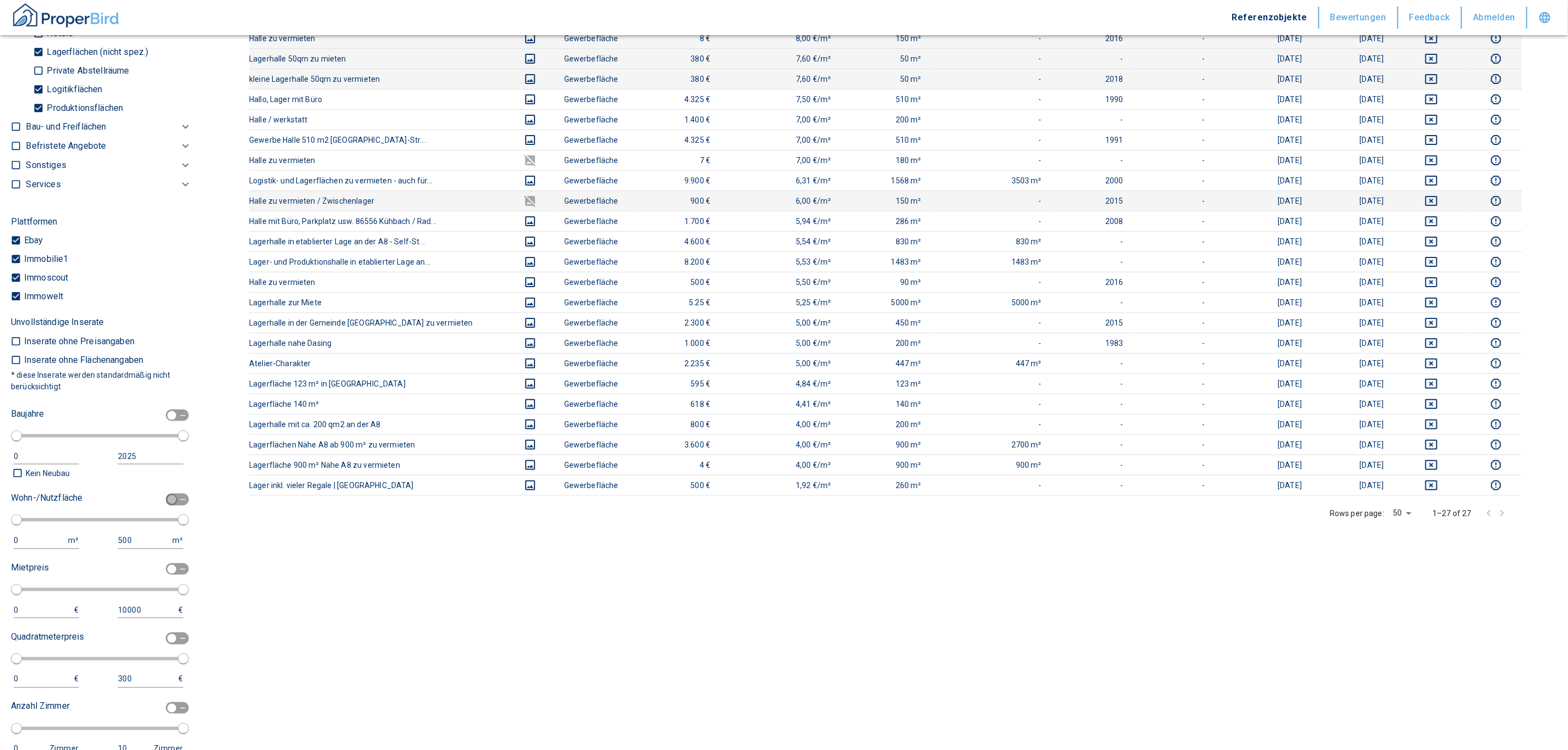
type input "150"
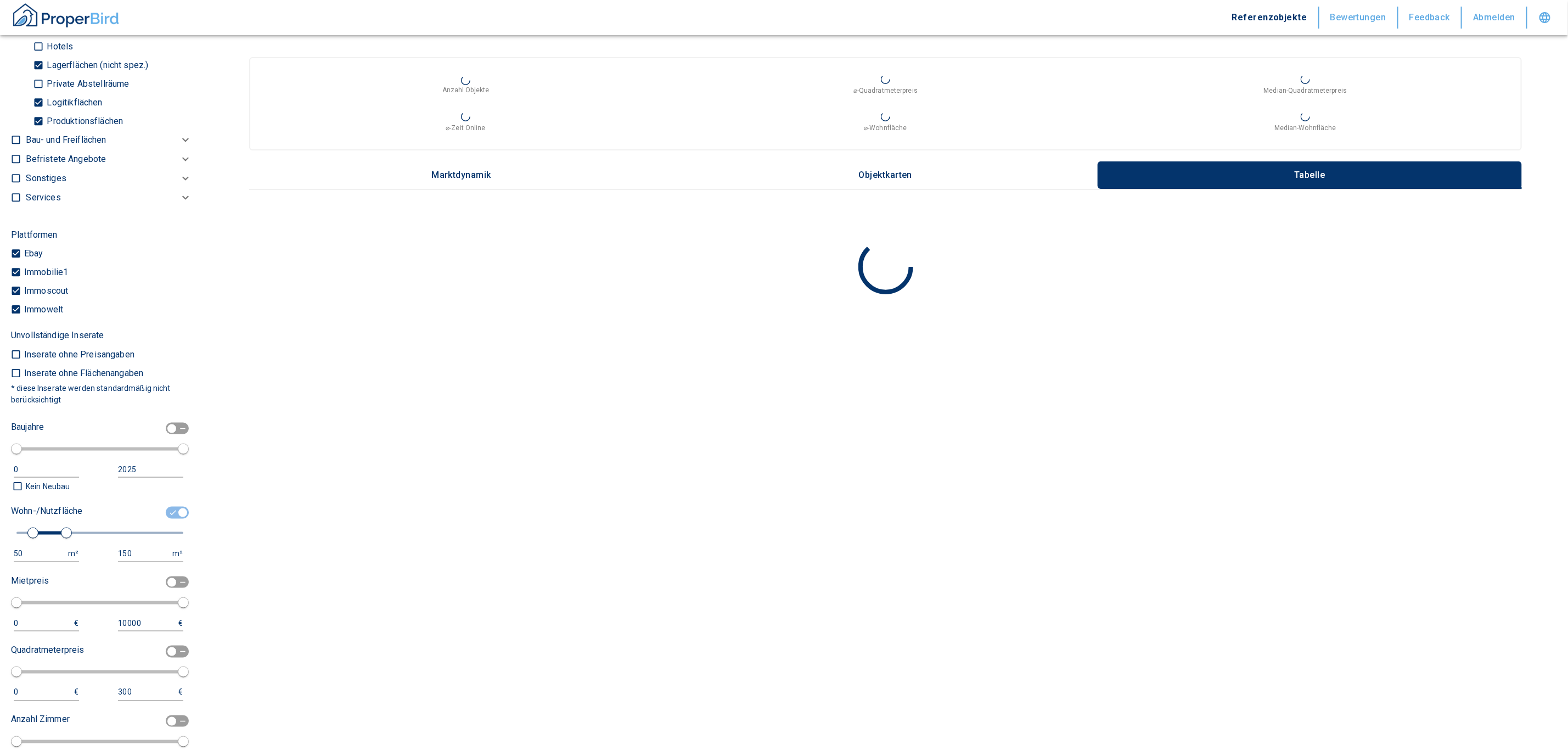
click at [30, 547] on div "50" at bounding box center [35, 554] width 43 height 14
click at [31, 547] on input "50" at bounding box center [39, 554] width 50 height 16
type input "500"
click at [127, 557] on input "150" at bounding box center [144, 554] width 53 height 16
type input "1500000"
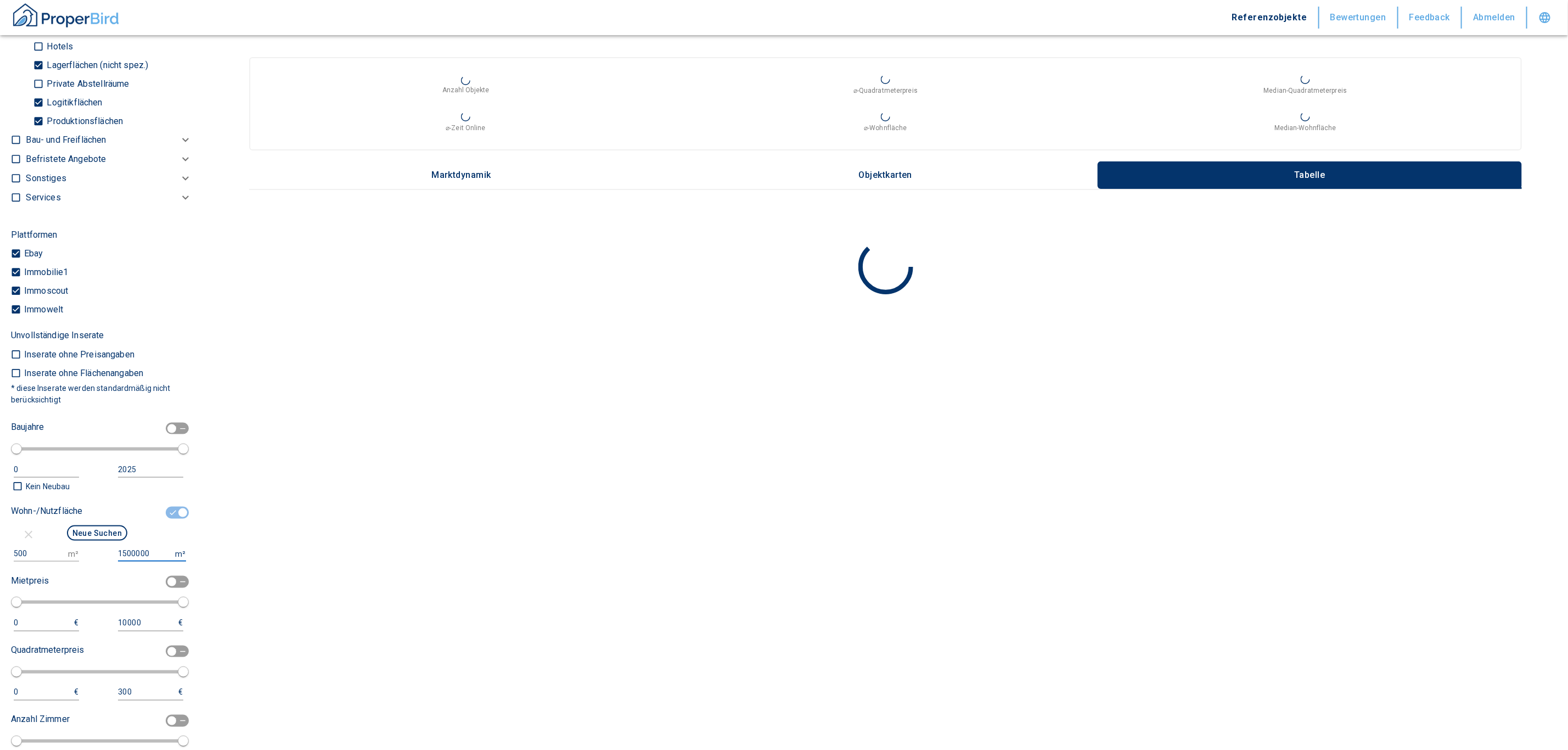
click at [92, 530] on button "Neue Suchen" at bounding box center [97, 533] width 60 height 15
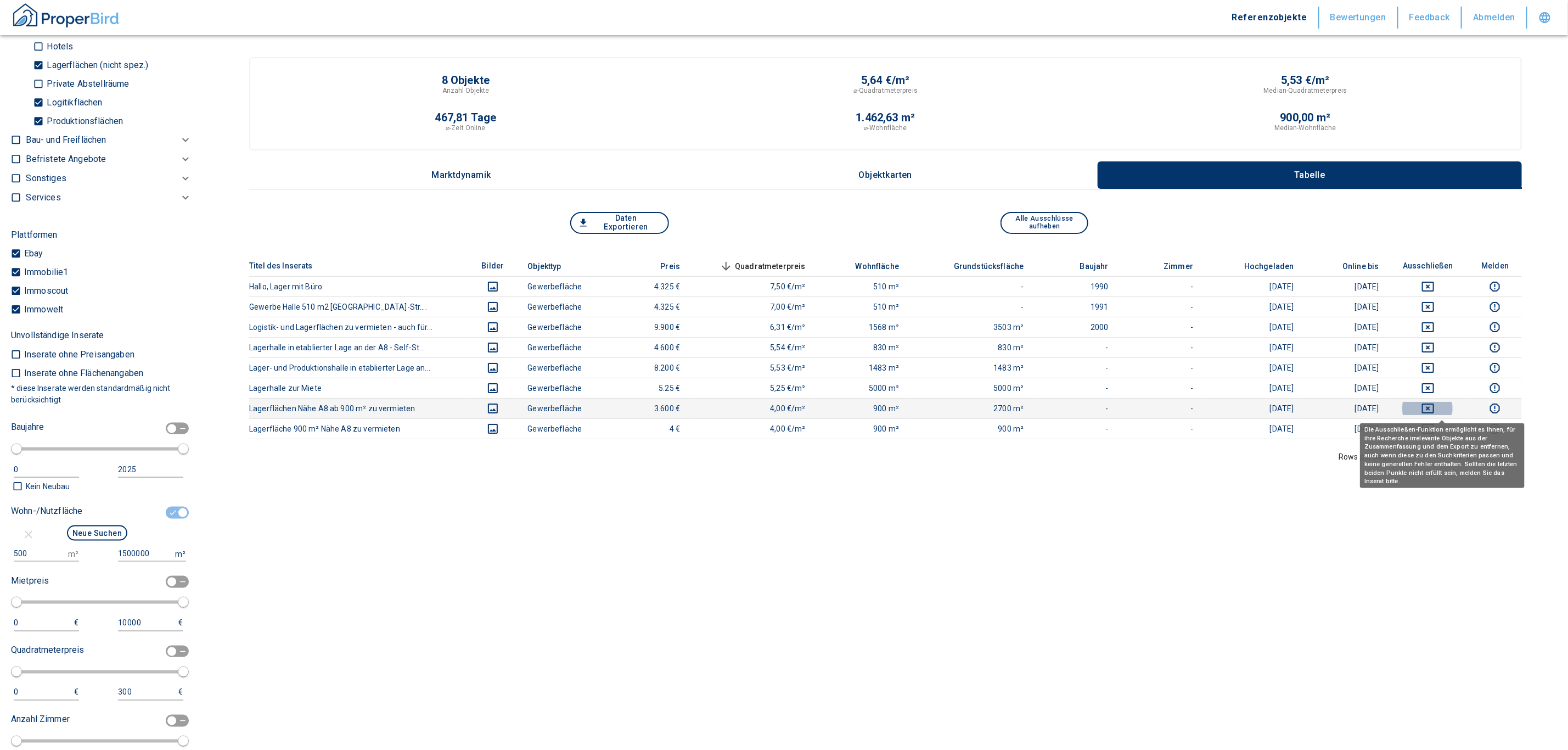
click at [1435, 411] on icon "deselect this listing" at bounding box center [1428, 409] width 13 height 13
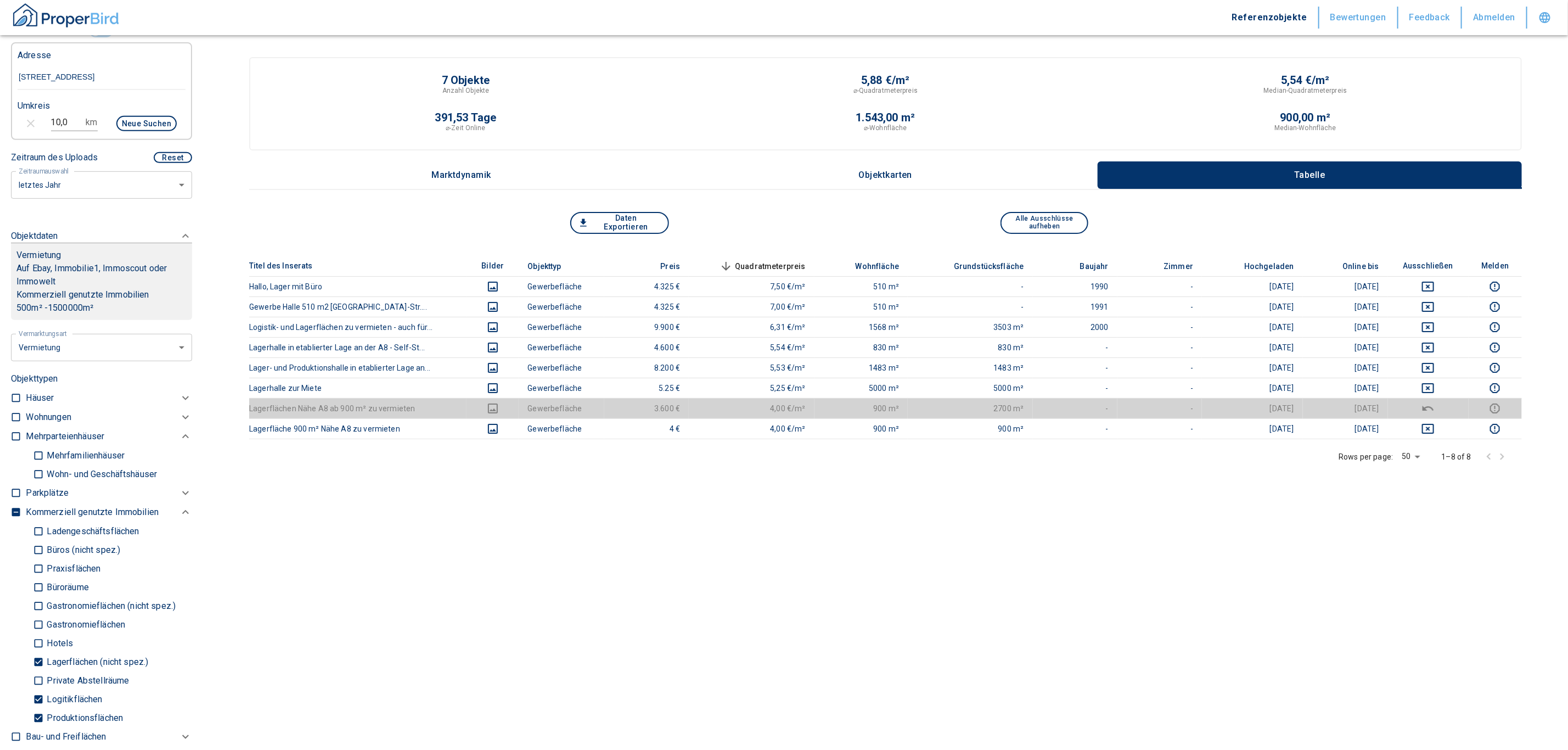
scroll to position [282, 0]
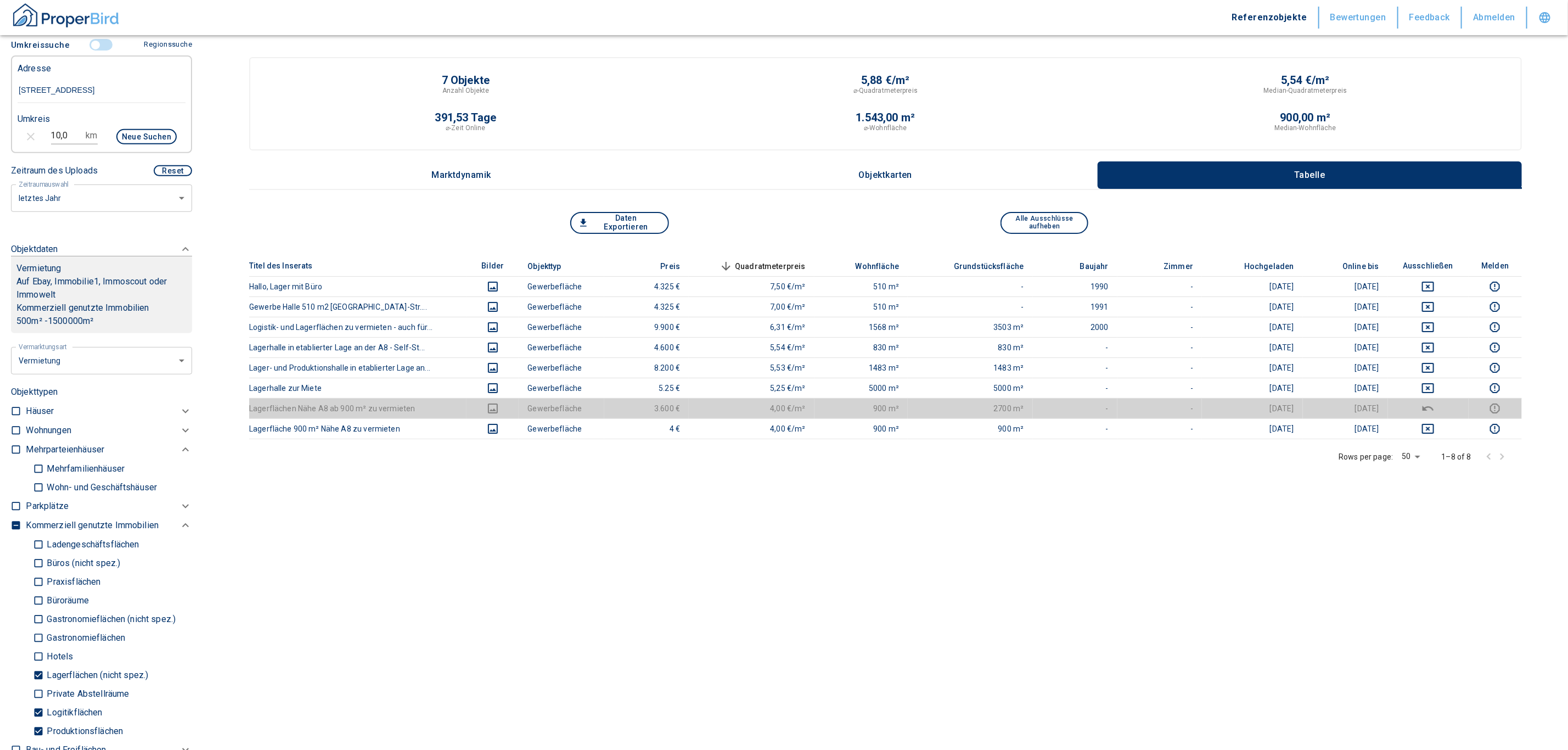
click at [949, 623] on main "7 Objekte Anzahl Objekte 5,88 €/m² ⌀-Quadratmeterpreis 5,54 €/m² Median-Quadrat…" at bounding box center [885, 409] width 1365 height 817
click at [38, 677] on input "Lagerflächen (nicht spez.)" at bounding box center [38, 675] width 11 height 19
checkbox input "false"
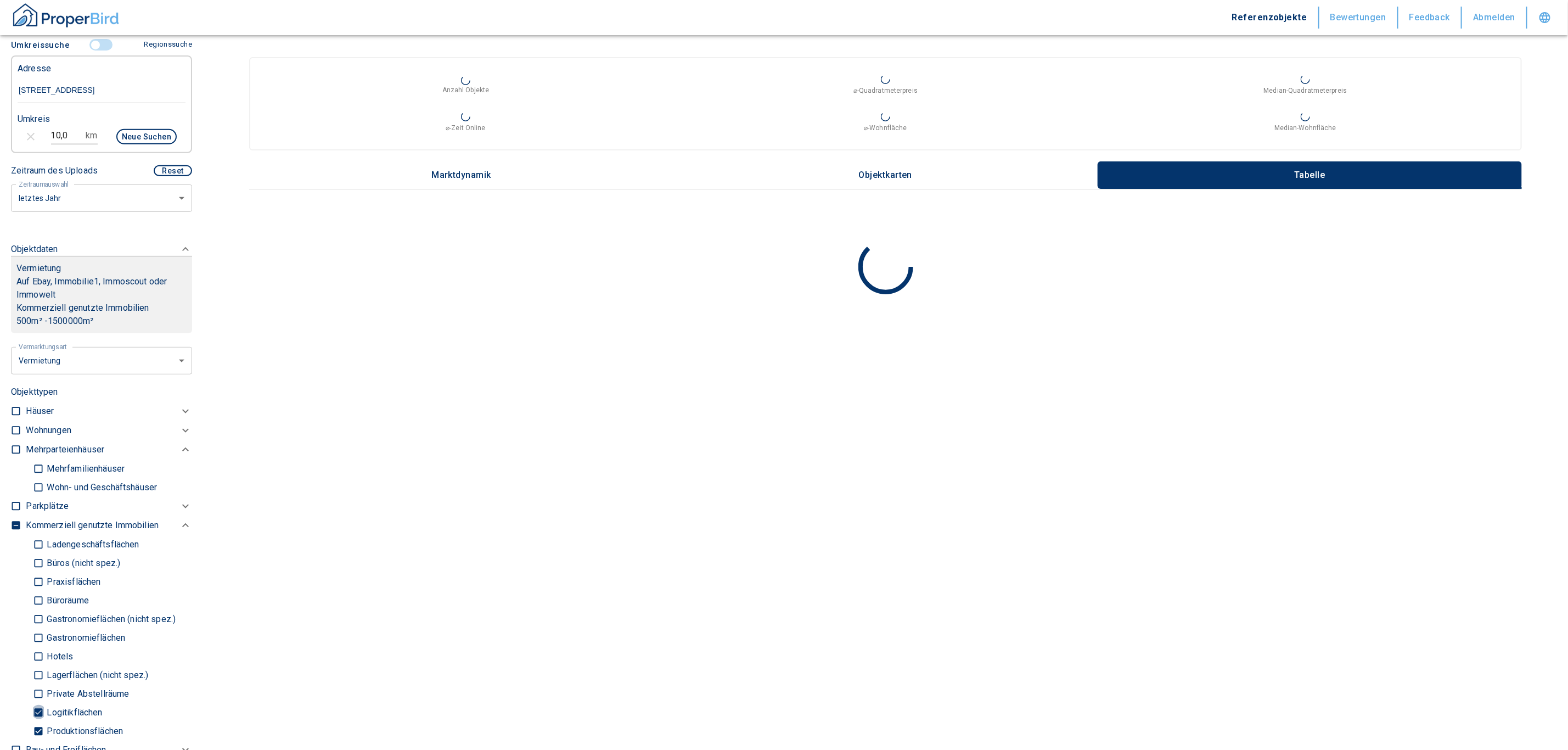
click at [38, 708] on input "Logitikflächen" at bounding box center [38, 713] width 11 height 19
checkbox input "false"
click at [41, 727] on input "Produktionsflächen" at bounding box center [38, 731] width 11 height 19
checkbox input "false"
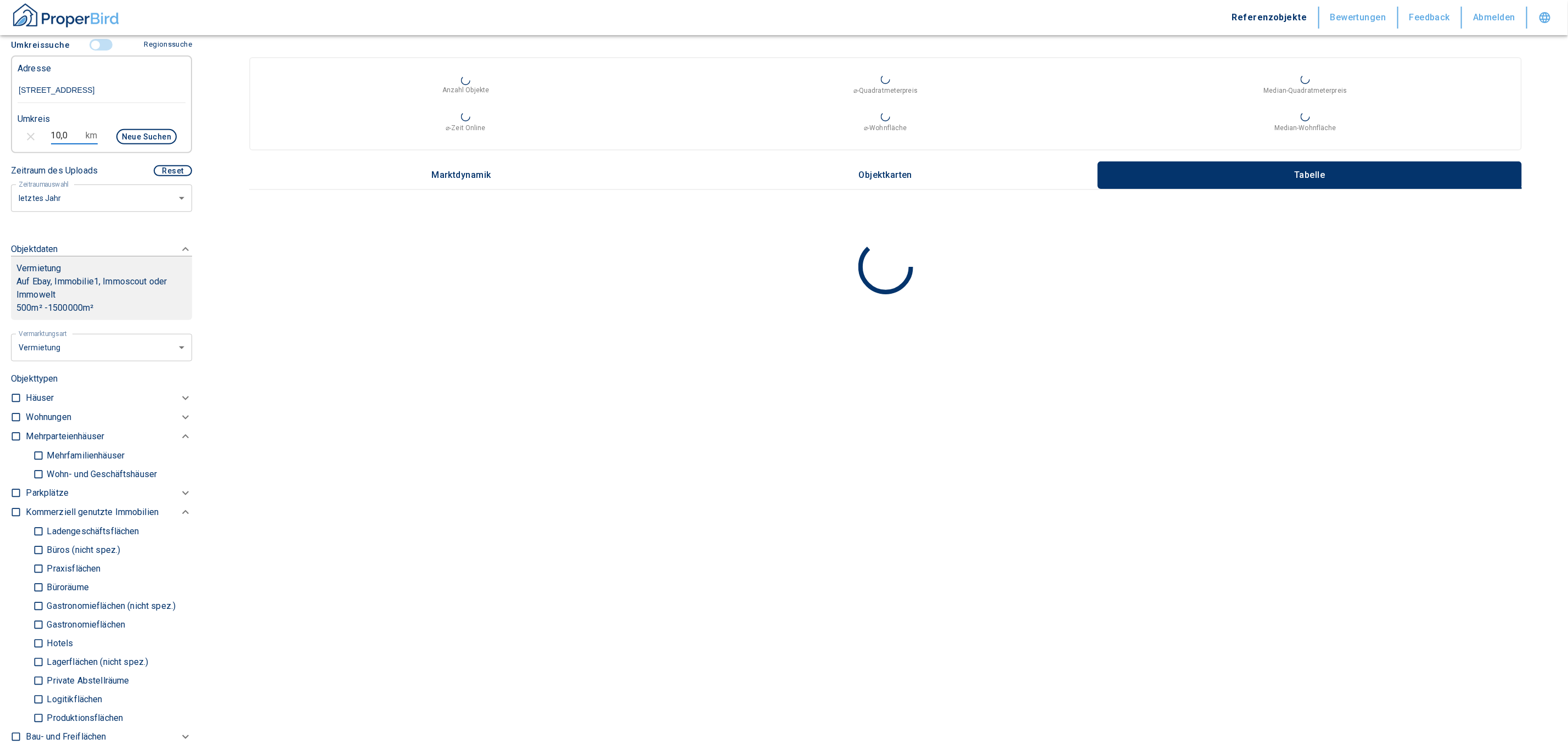
drag, startPoint x: 69, startPoint y: 128, endPoint x: 34, endPoint y: 132, distance: 35.2
click at [34, 132] on div "10,0 km Neue Suchen" at bounding box center [92, 138] width 168 height 26
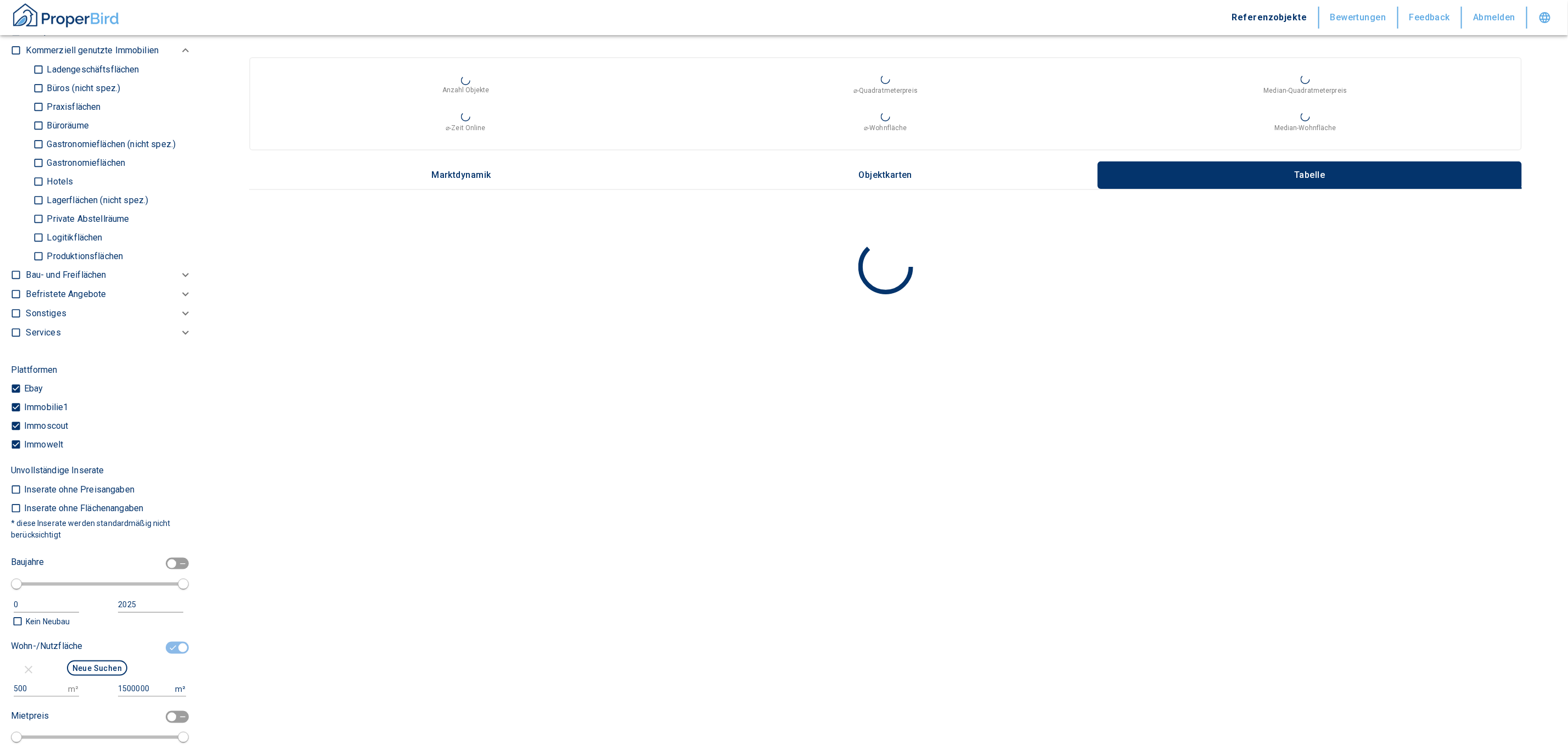
scroll to position [902, 0]
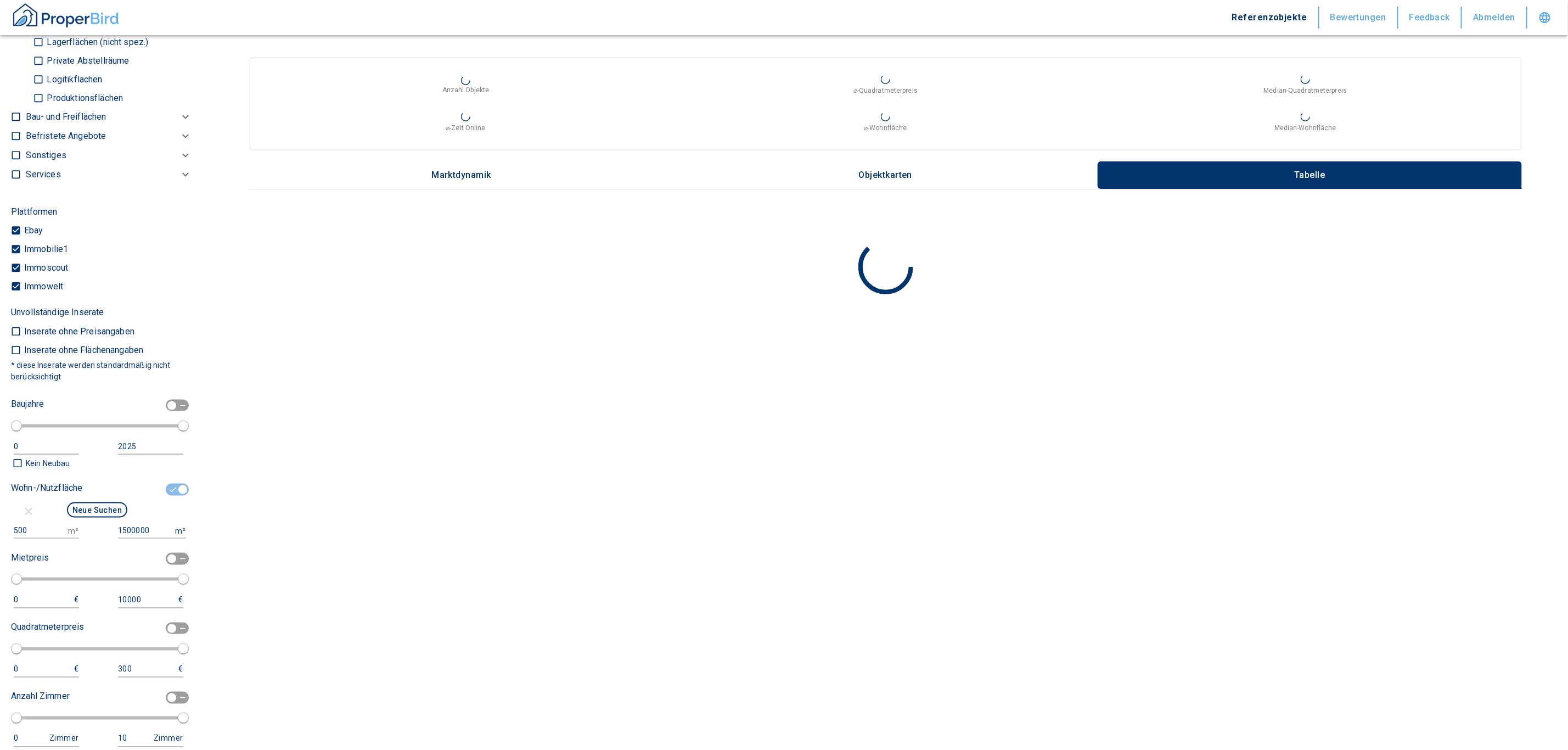
type input "5,0"
click at [170, 493] on input "checkbox" at bounding box center [182, 490] width 33 height 12
checkbox input "false"
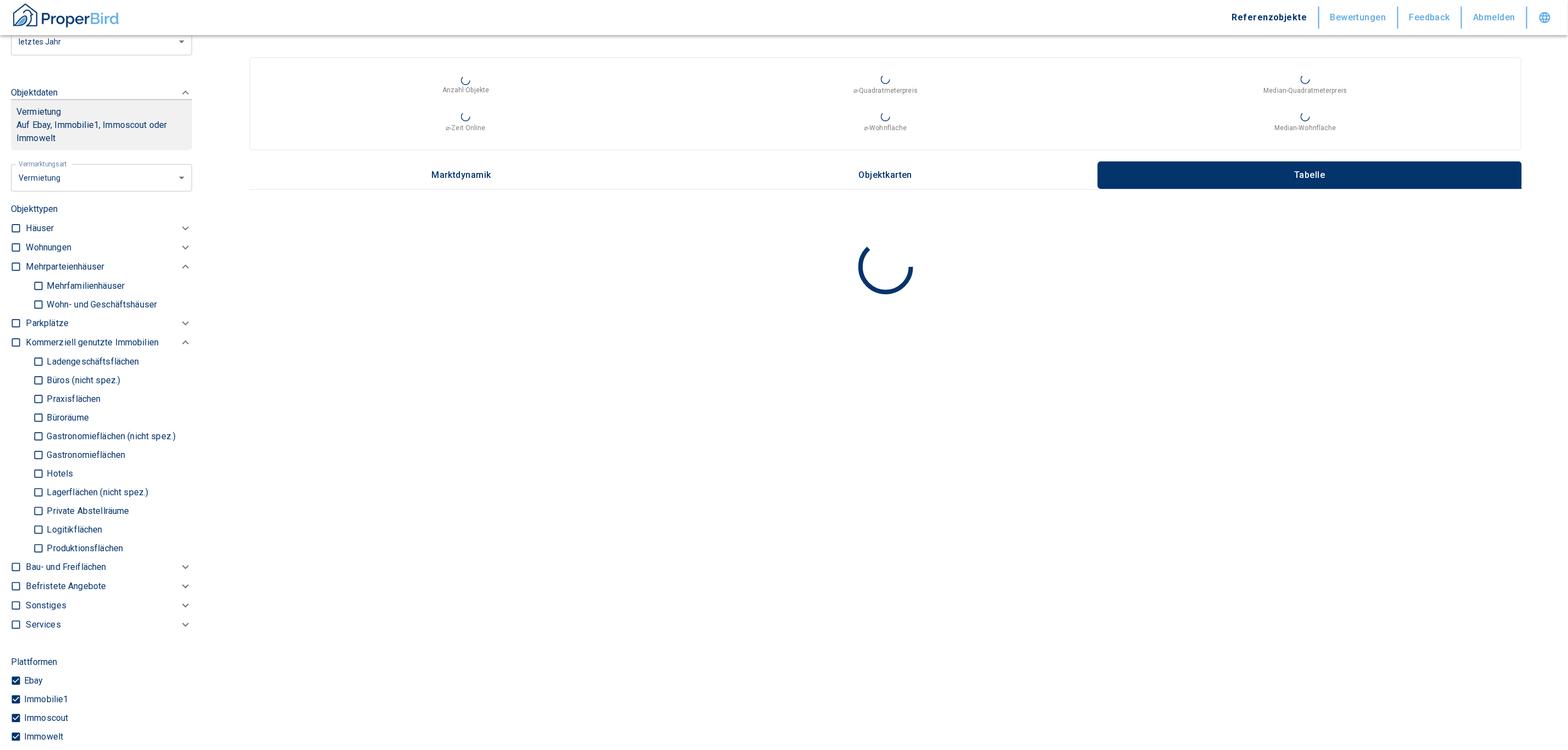
scroll to position [435, 0]
click at [67, 313] on p "Büros (nicht spez.)" at bounding box center [100, 308] width 113 height 9
click at [44, 379] on input "Büros (nicht spez.)" at bounding box center [38, 384] width 11 height 19
checkbox input "true"
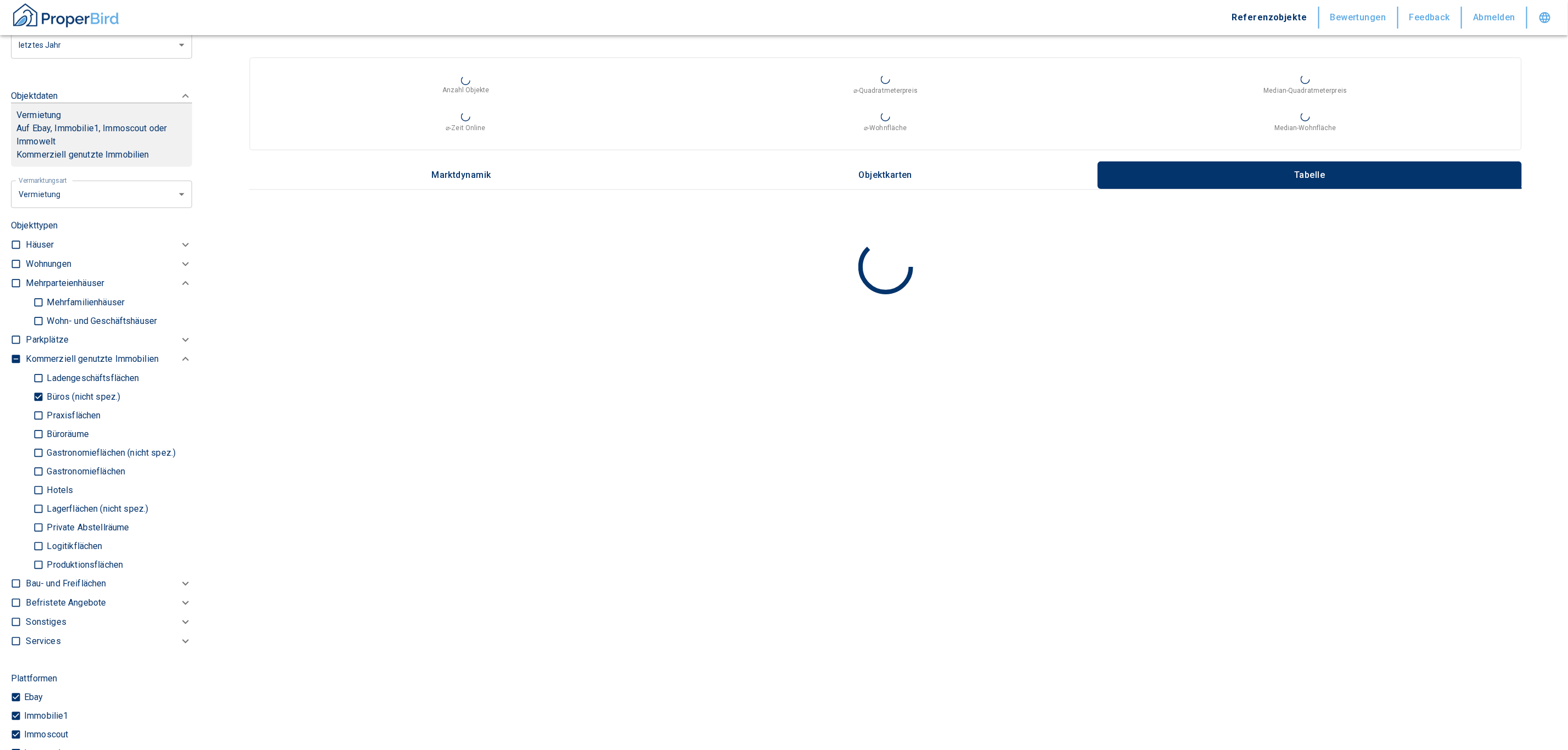
click at [68, 412] on p "Praxisflächen" at bounding box center [72, 416] width 56 height 9
click at [44, 411] on input "Praxisflächen" at bounding box center [38, 415] width 11 height 19
checkbox input "true"
click at [75, 434] on p "Büroräume" at bounding box center [66, 434] width 45 height 9
click at [44, 434] on input "Büroräume" at bounding box center [38, 434] width 11 height 19
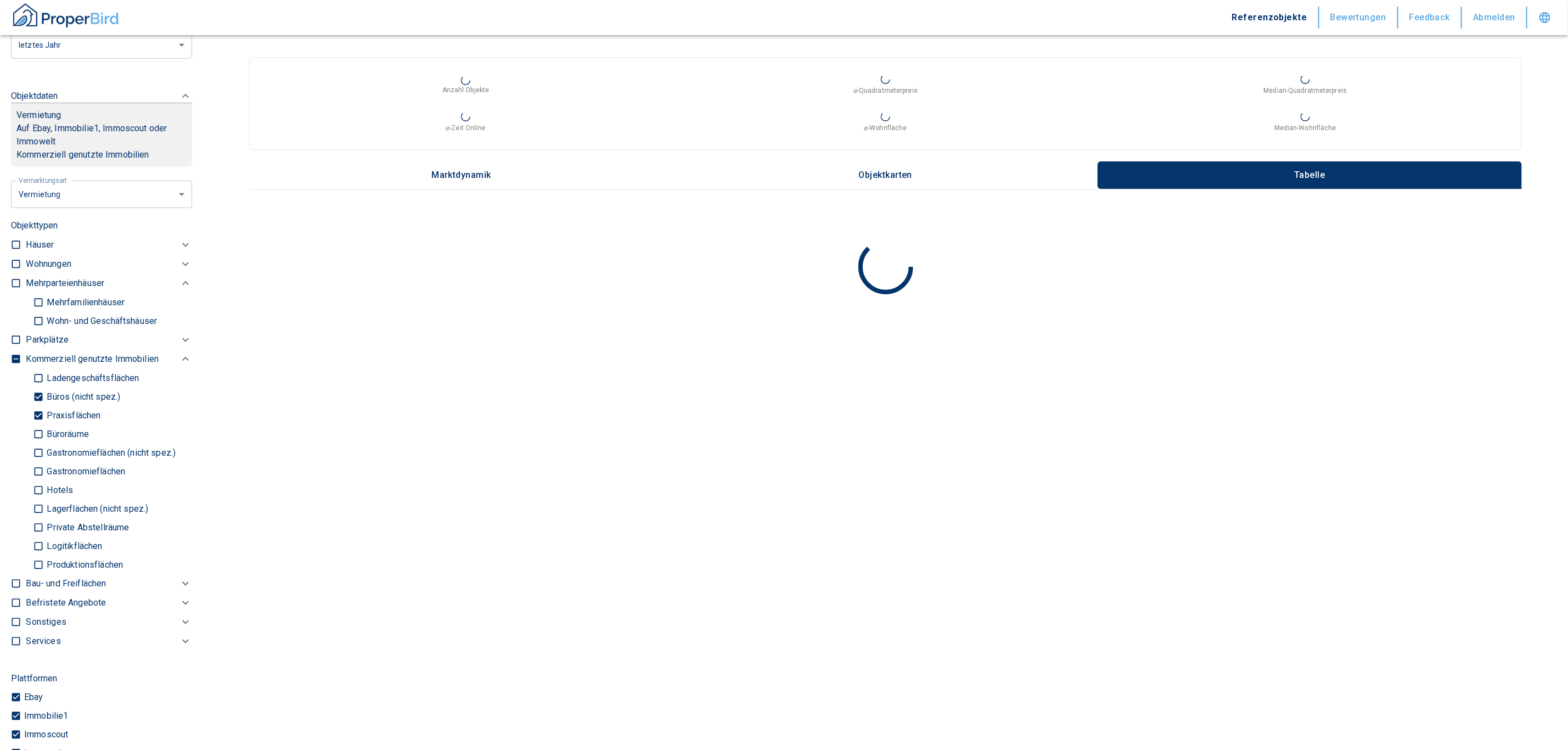
checkbox input "true"
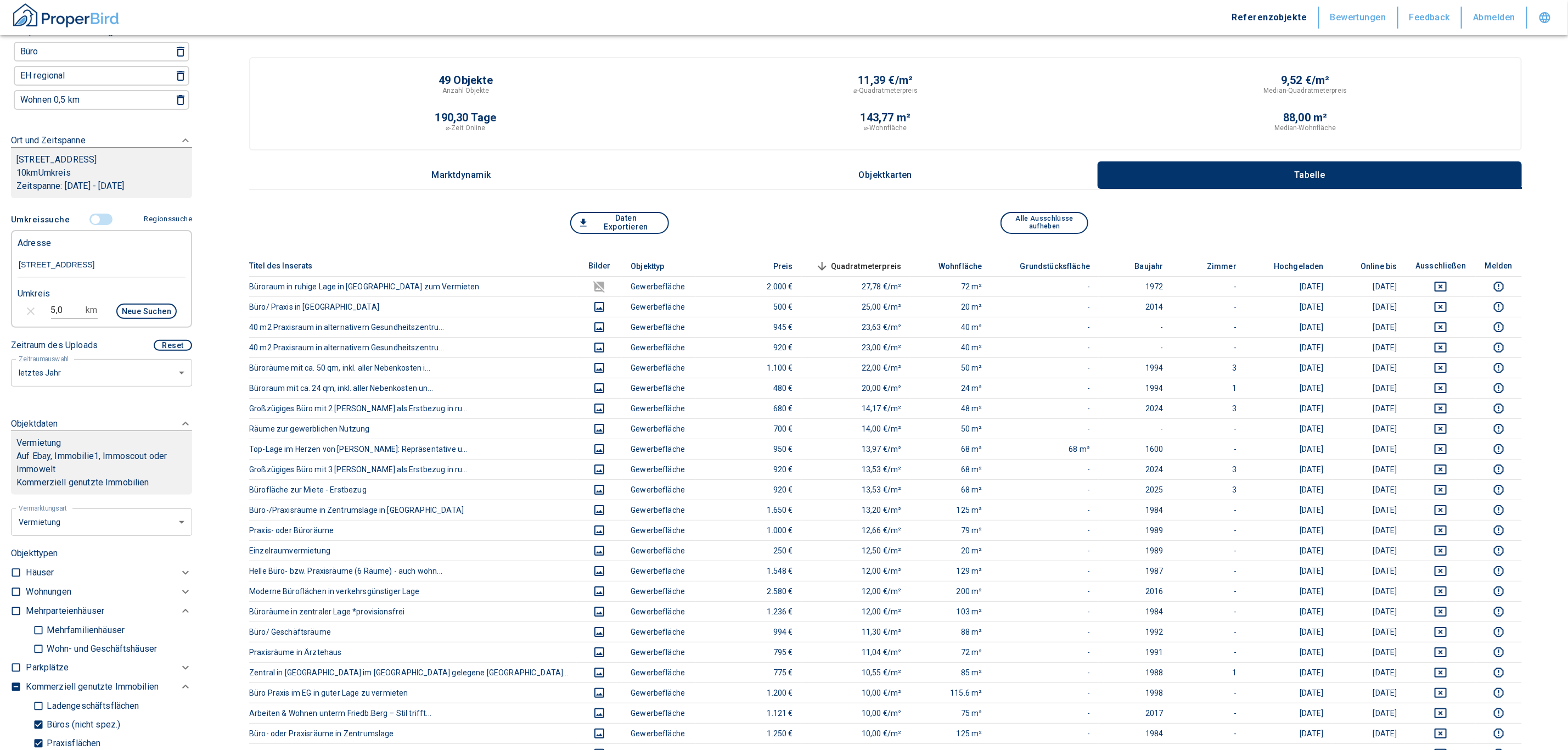
scroll to position [105, 0]
drag, startPoint x: 72, startPoint y: 308, endPoint x: 1, endPoint y: 298, distance: 71.7
click at [12, 308] on div "5,0 km Neue Suchen" at bounding box center [92, 314] width 168 height 26
click at [137, 310] on button "Neue Suchen" at bounding box center [146, 313] width 60 height 15
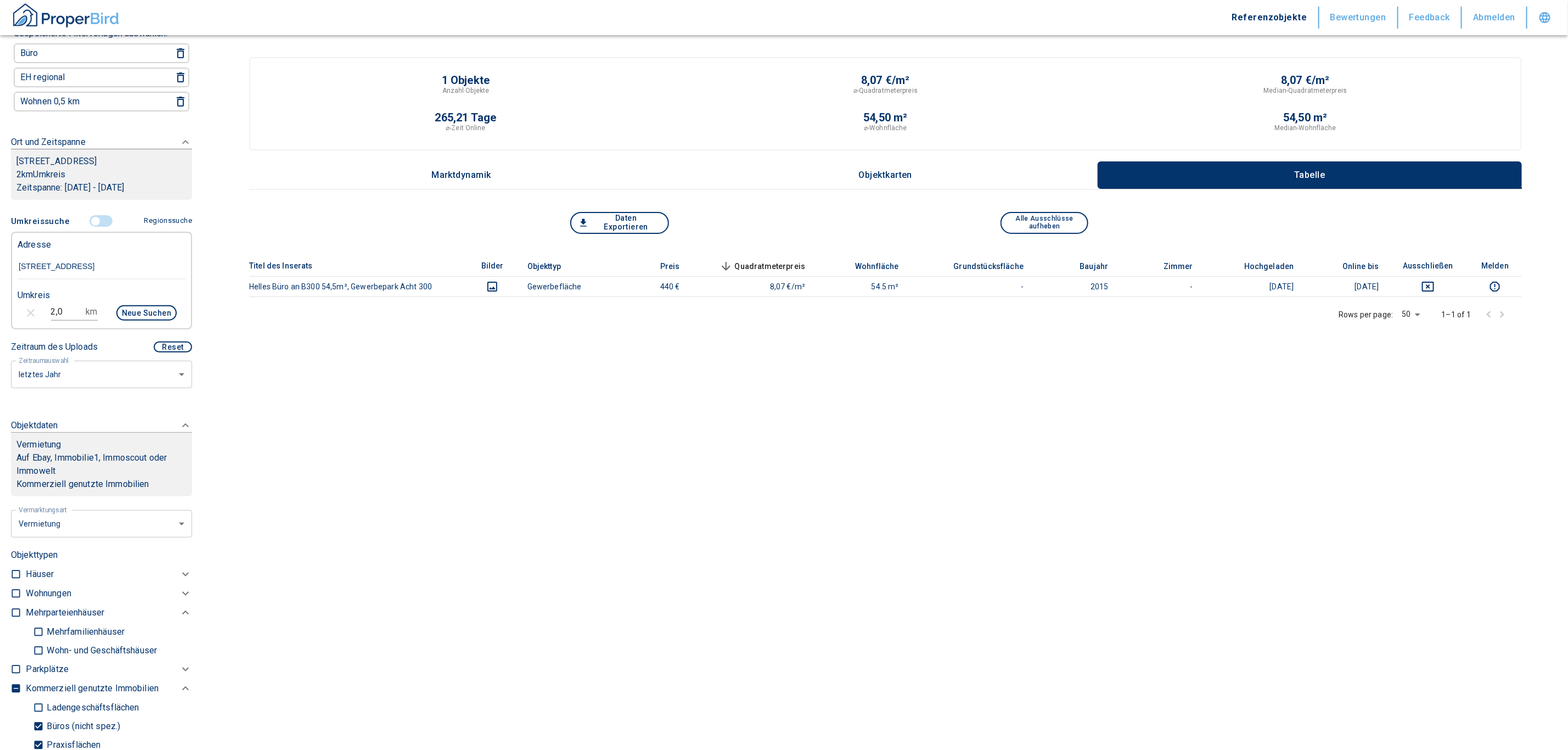
click at [78, 297] on div "Umkreis" at bounding box center [97, 294] width 168 height 22
click at [68, 313] on input "2,0" at bounding box center [67, 312] width 31 height 18
type input "2"
click at [134, 312] on button "Neue Suchen" at bounding box center [146, 313] width 60 height 15
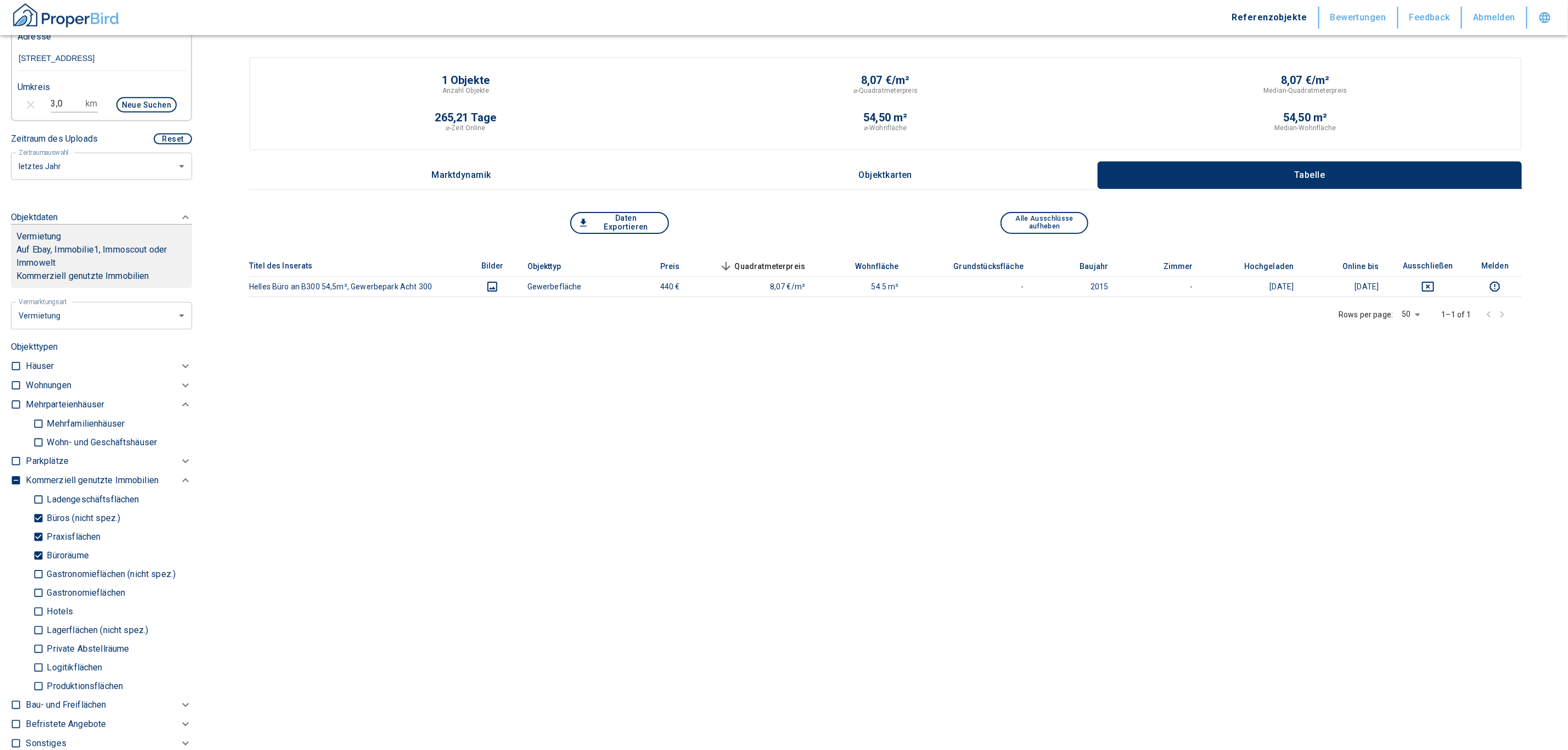
scroll to position [308, 0]
drag, startPoint x: 63, startPoint y: 106, endPoint x: 34, endPoint y: 104, distance: 29.1
click at [42, 104] on div "3,0 km Neue Suchen" at bounding box center [92, 111] width 168 height 26
type input "4"
type input "5,0"
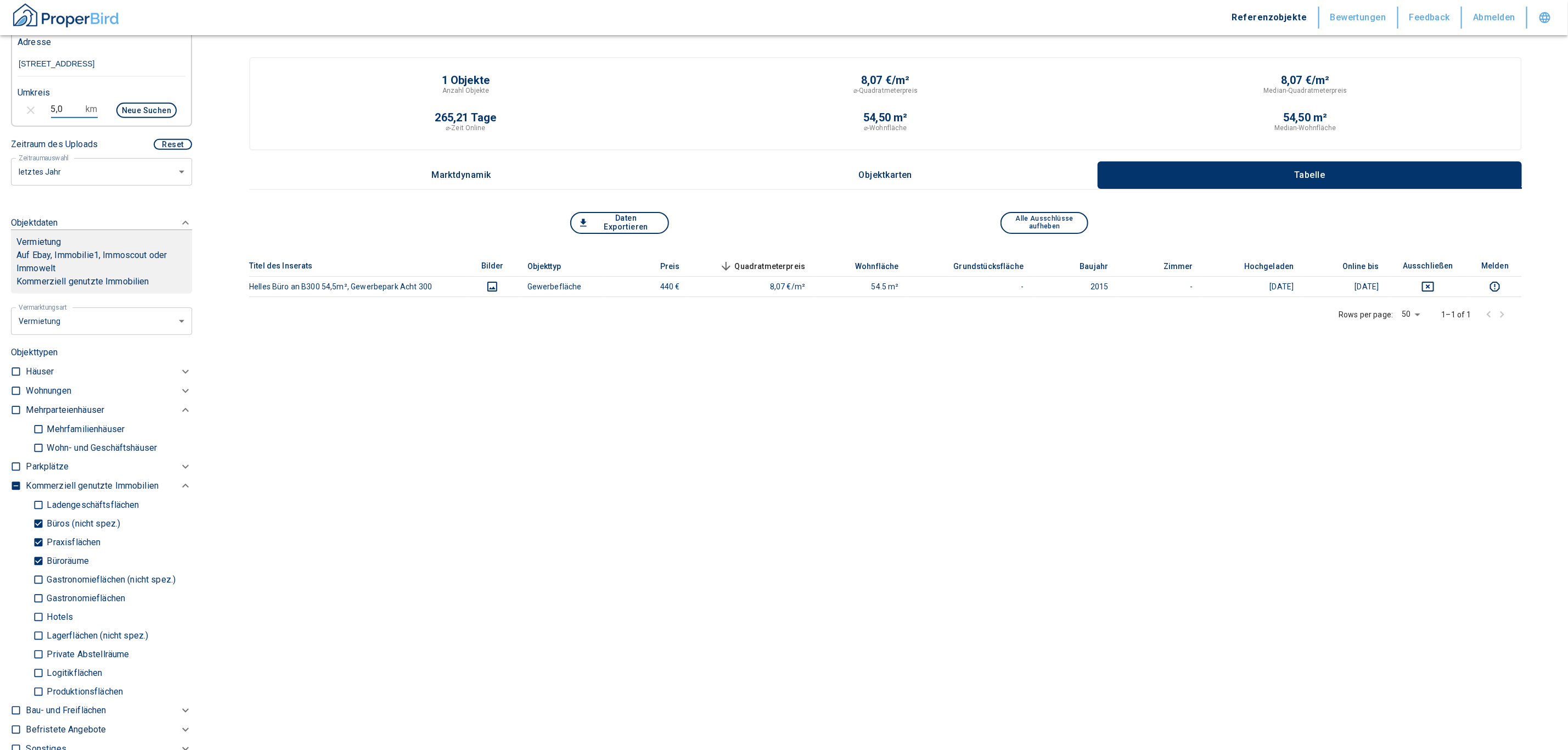
click at [143, 114] on button "Neue Suchen" at bounding box center [146, 110] width 60 height 15
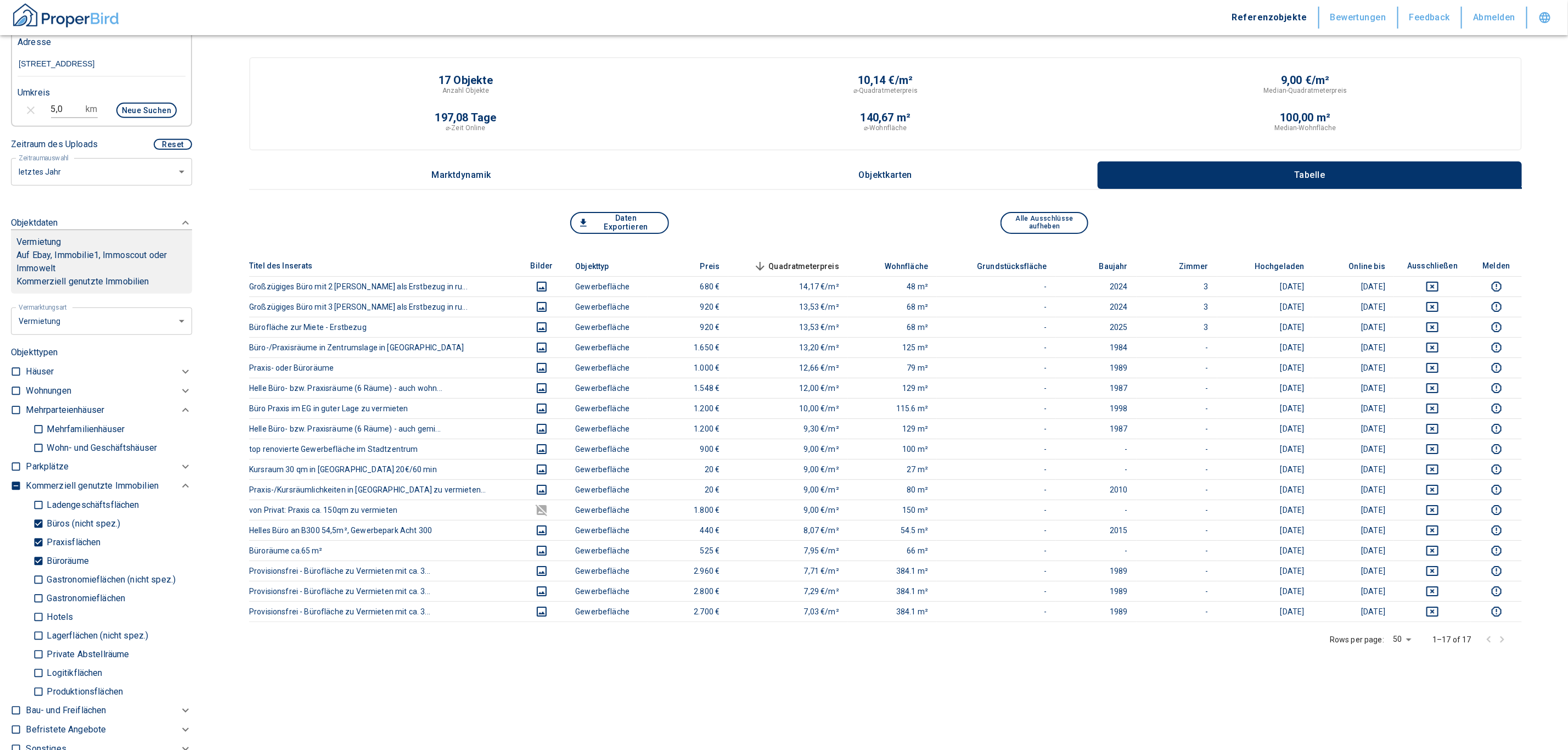
click at [789, 266] on span "Quadratmeterpreis sorted descending" at bounding box center [795, 267] width 89 height 13
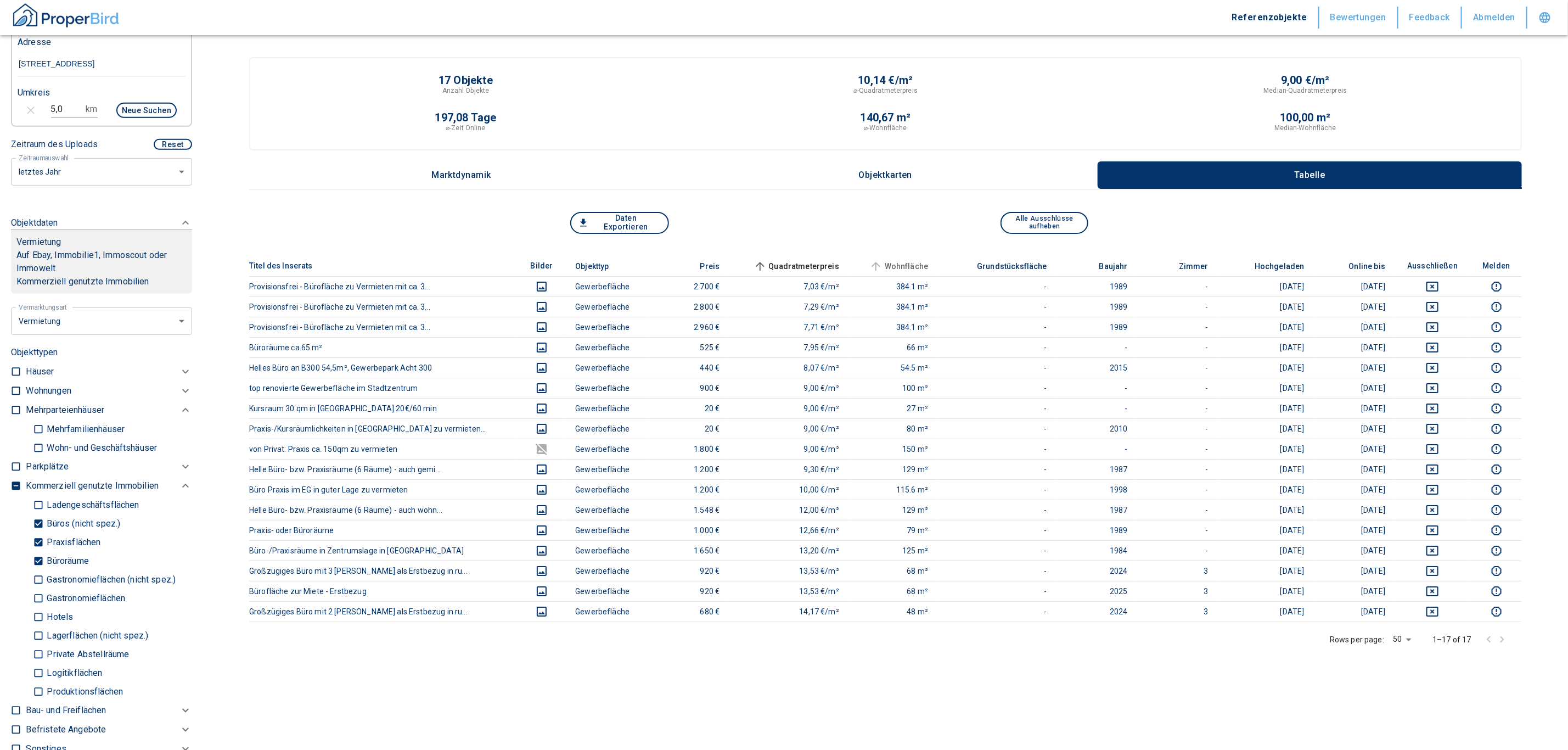
click at [912, 265] on span "Wohnfläche" at bounding box center [898, 267] width 61 height 13
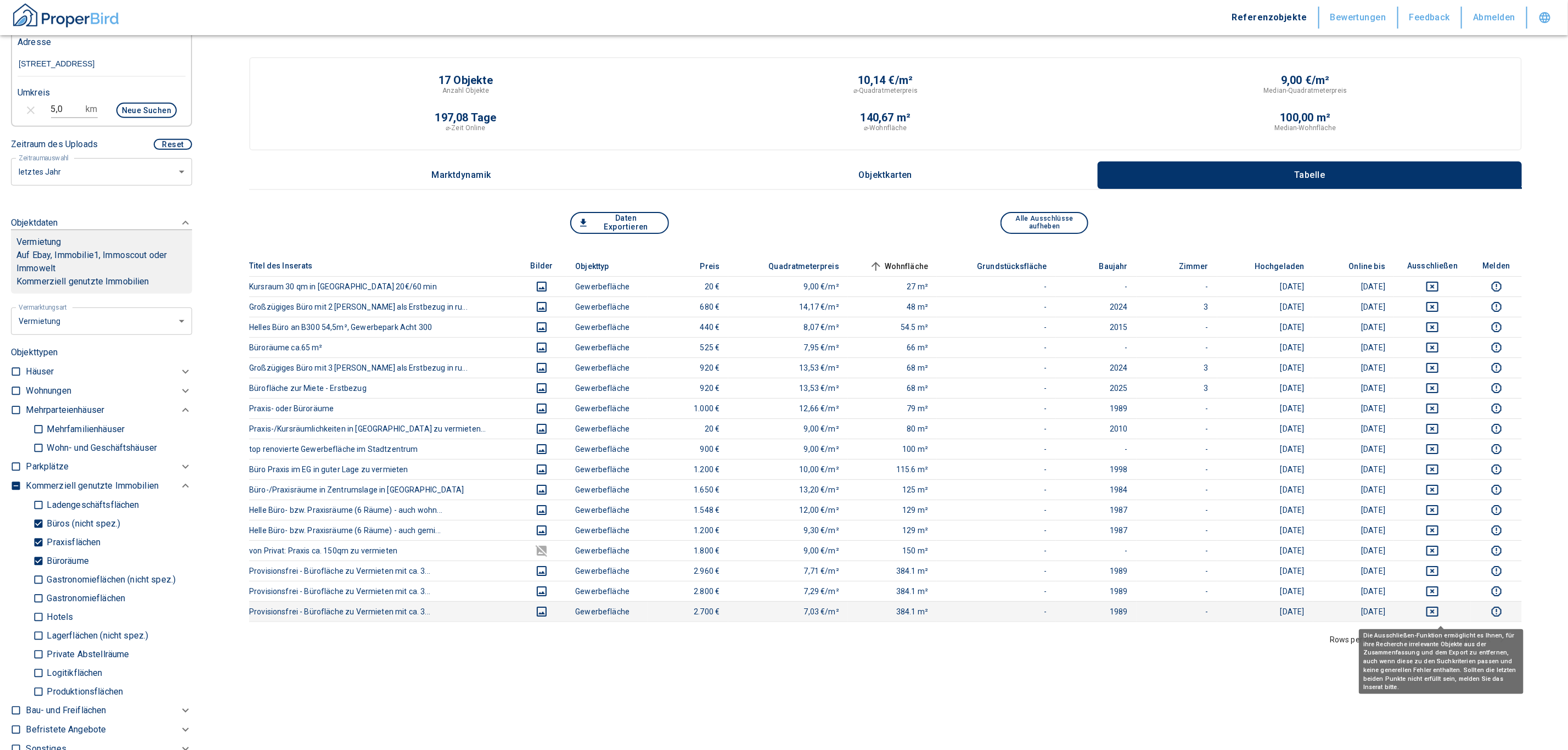
click at [1436, 612] on icon "deselect this listing" at bounding box center [1433, 612] width 12 height 10
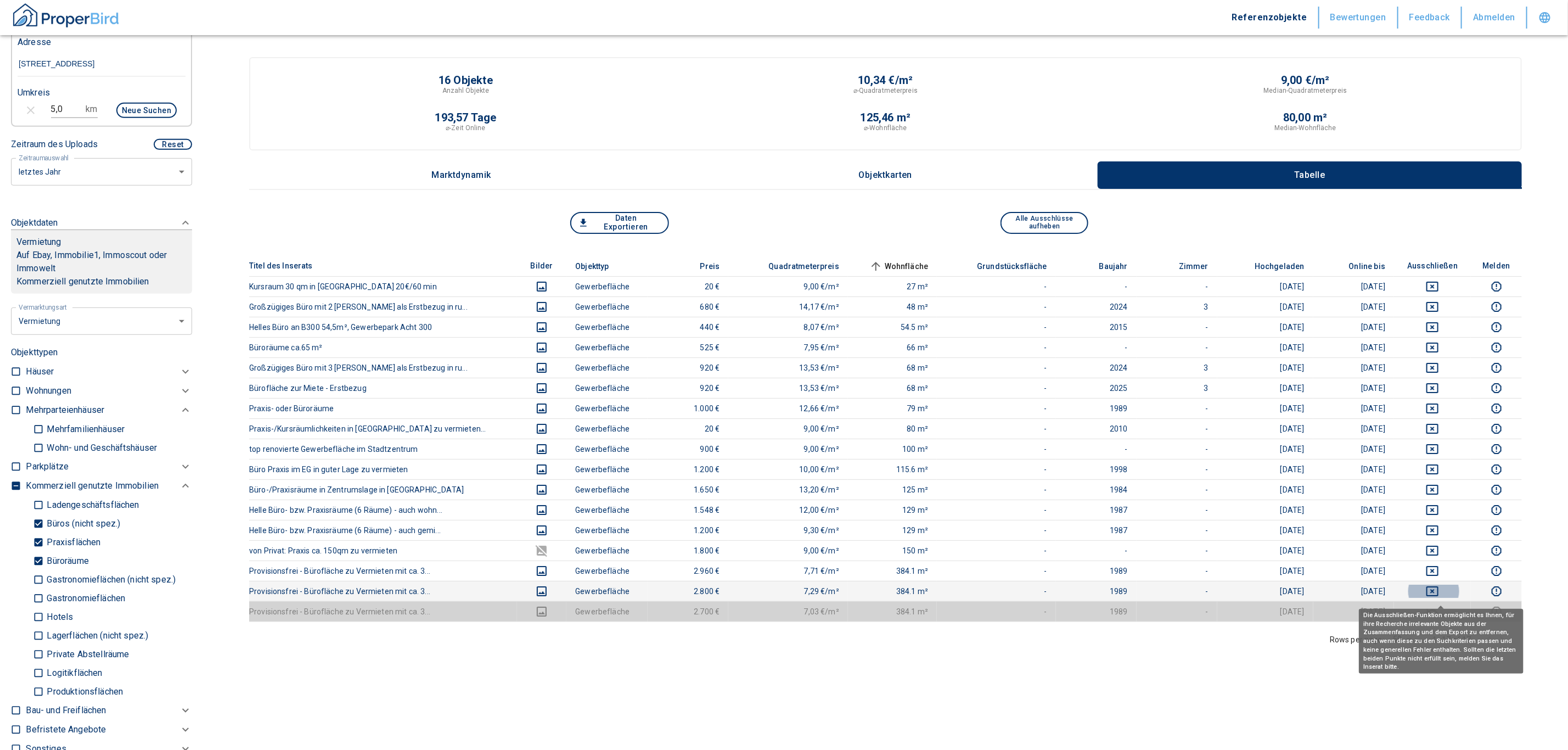
click at [1439, 592] on icon "deselect this listing" at bounding box center [1433, 592] width 13 height 13
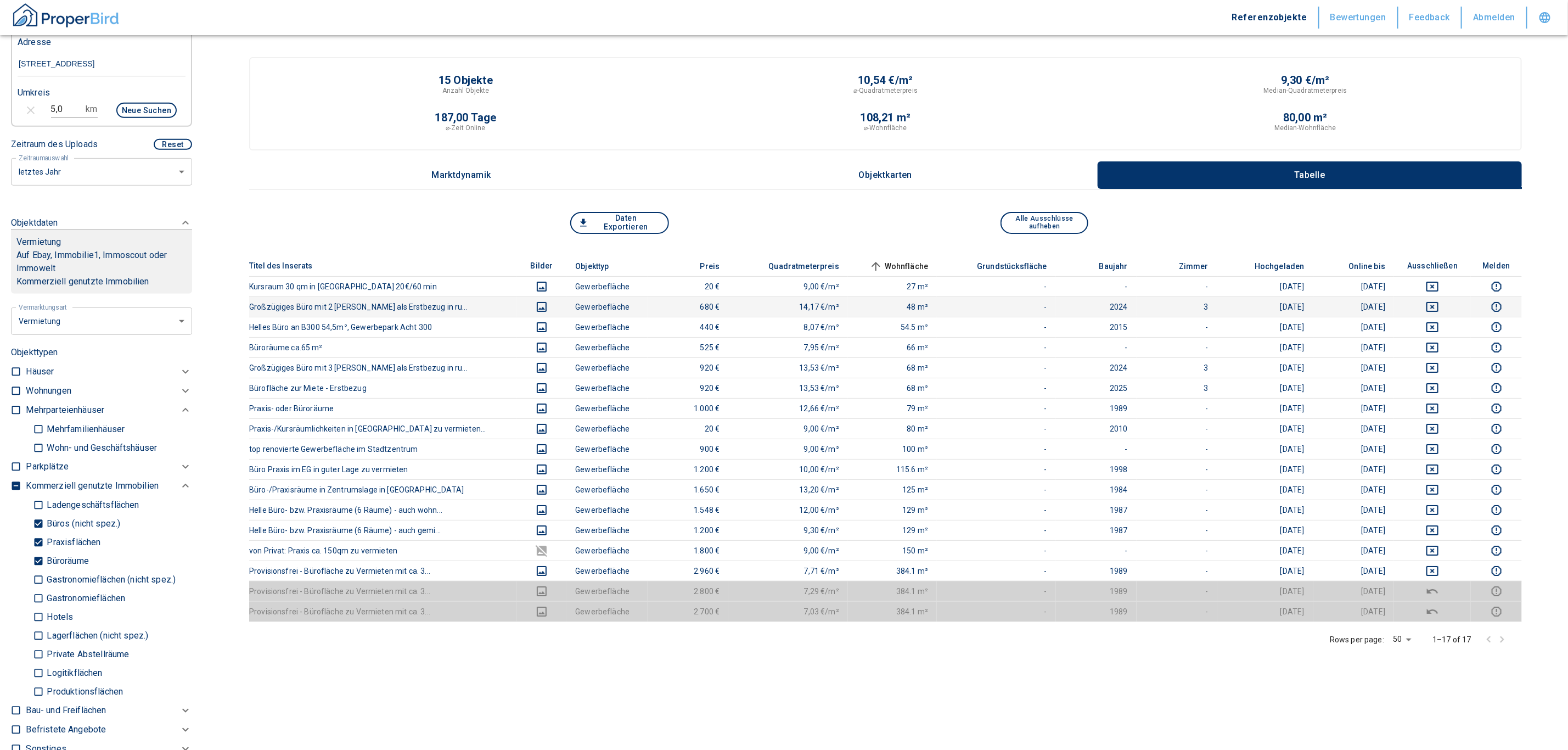
click at [1436, 305] on icon "deselect this listing" at bounding box center [1433, 306] width 12 height 10
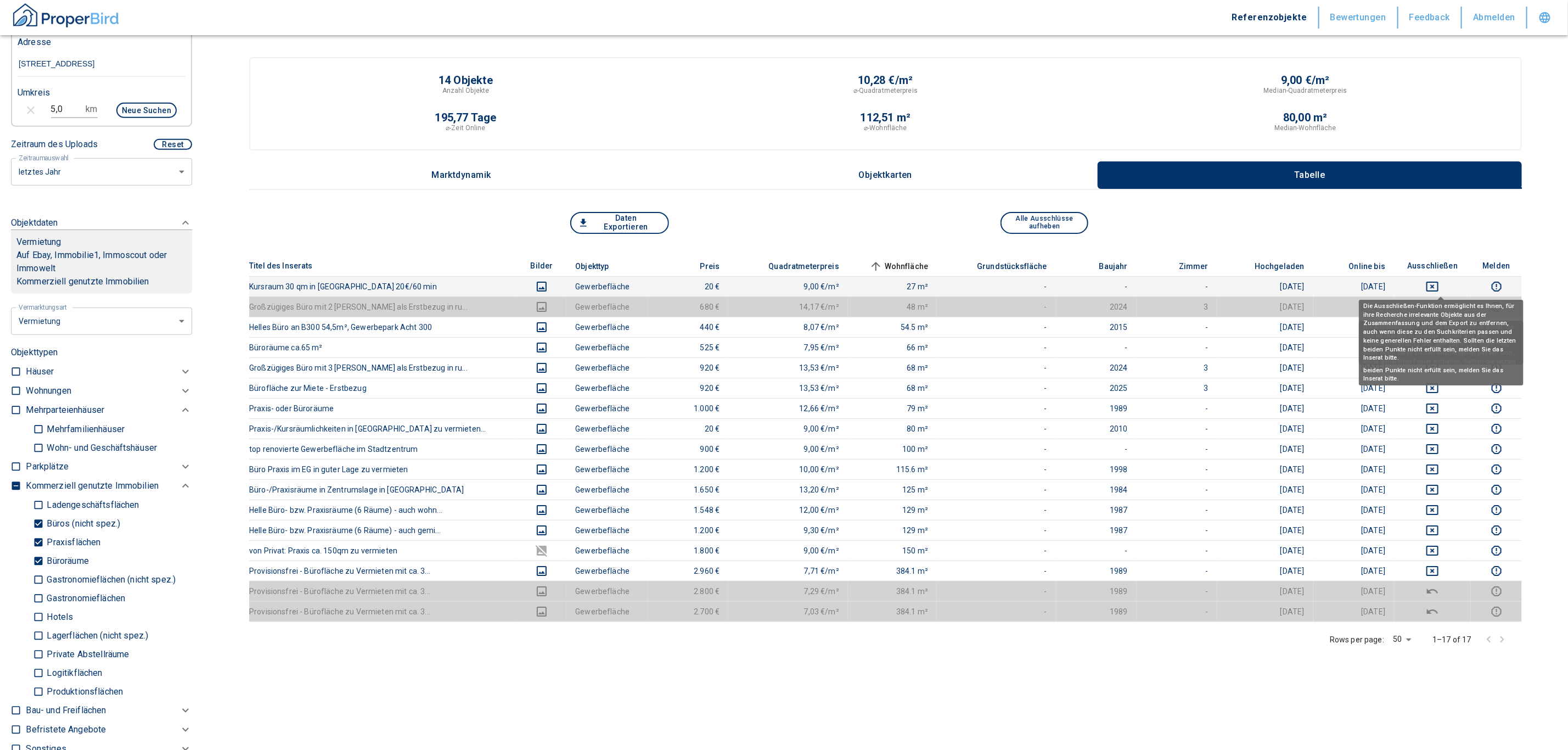
click at [1439, 286] on icon "deselect this listing" at bounding box center [1433, 286] width 13 height 13
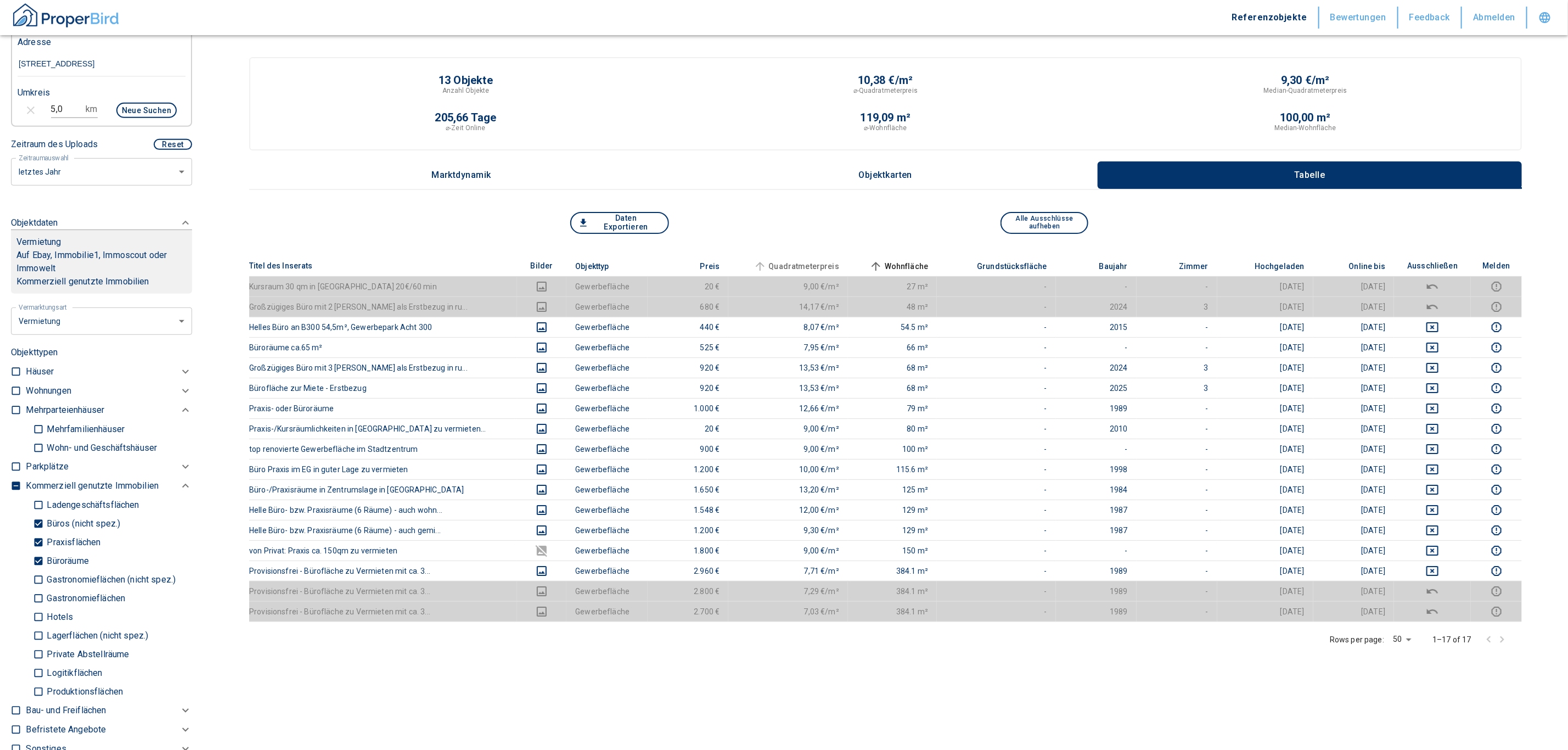
click at [769, 260] on span "Quadratmeterpreis" at bounding box center [795, 267] width 89 height 13
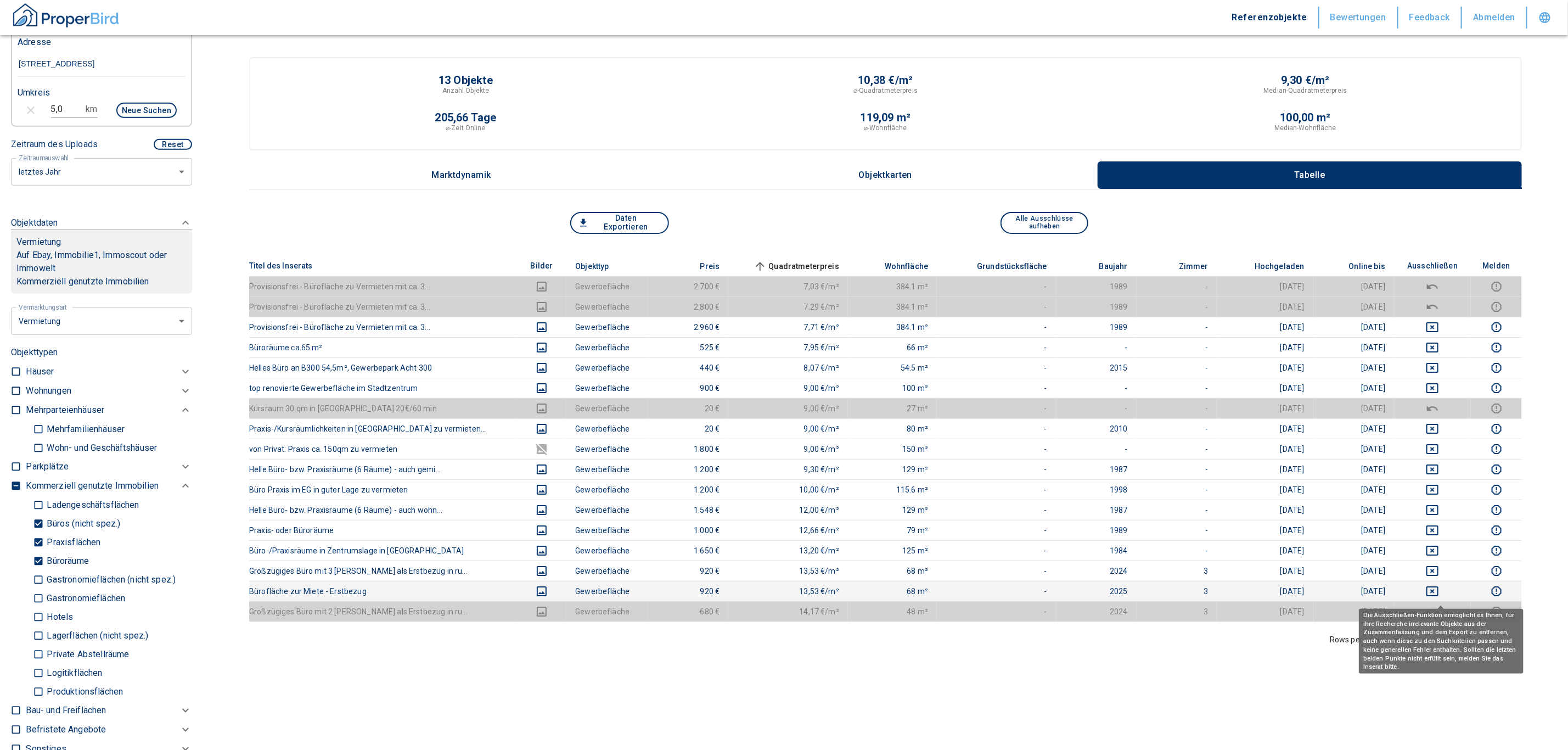
click at [1439, 594] on icon "deselect this listing" at bounding box center [1433, 592] width 13 height 13
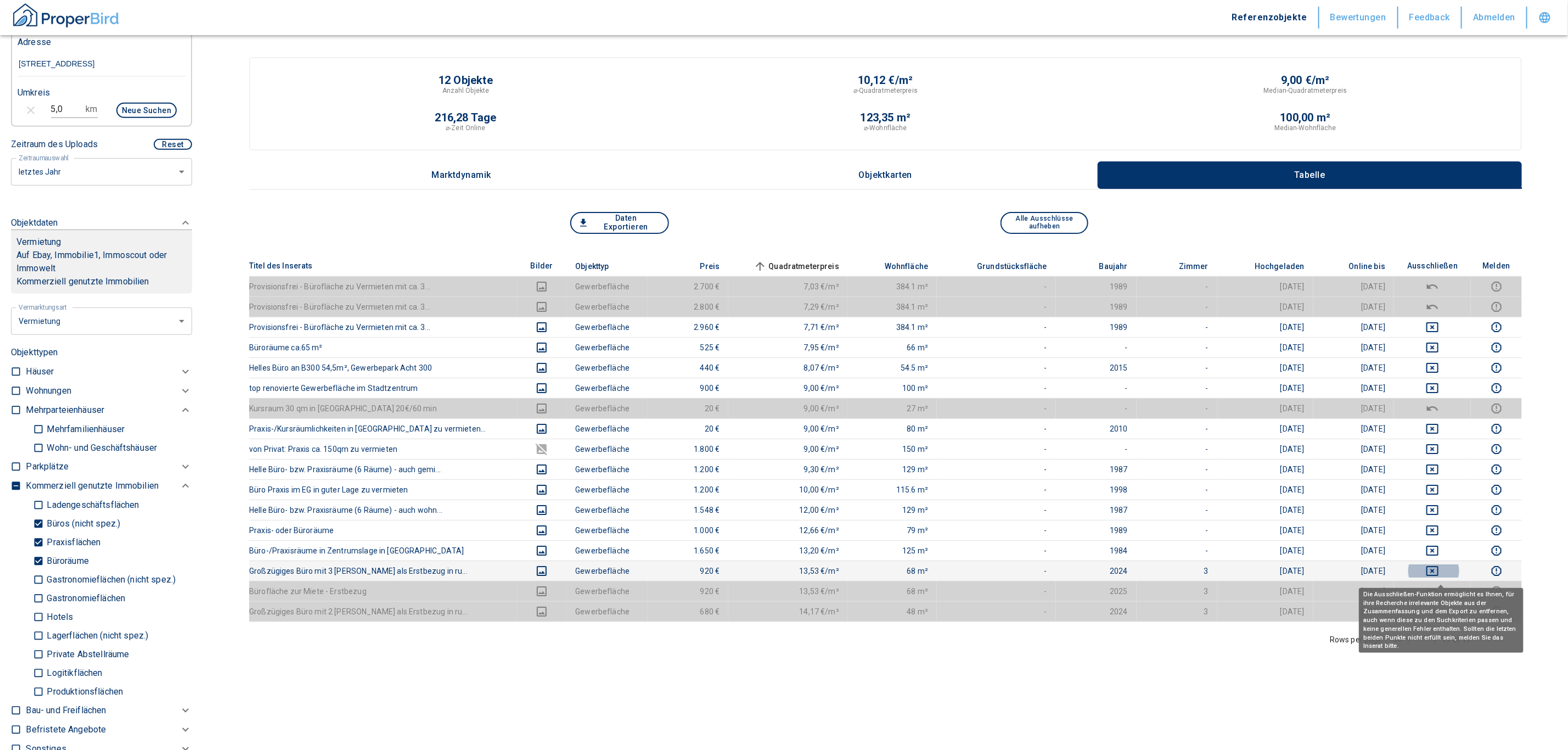
click at [1439, 578] on icon "deselect this listing" at bounding box center [1433, 571] width 13 height 13
